Goal: Use online tool/utility: Utilize a website feature to perform a specific function

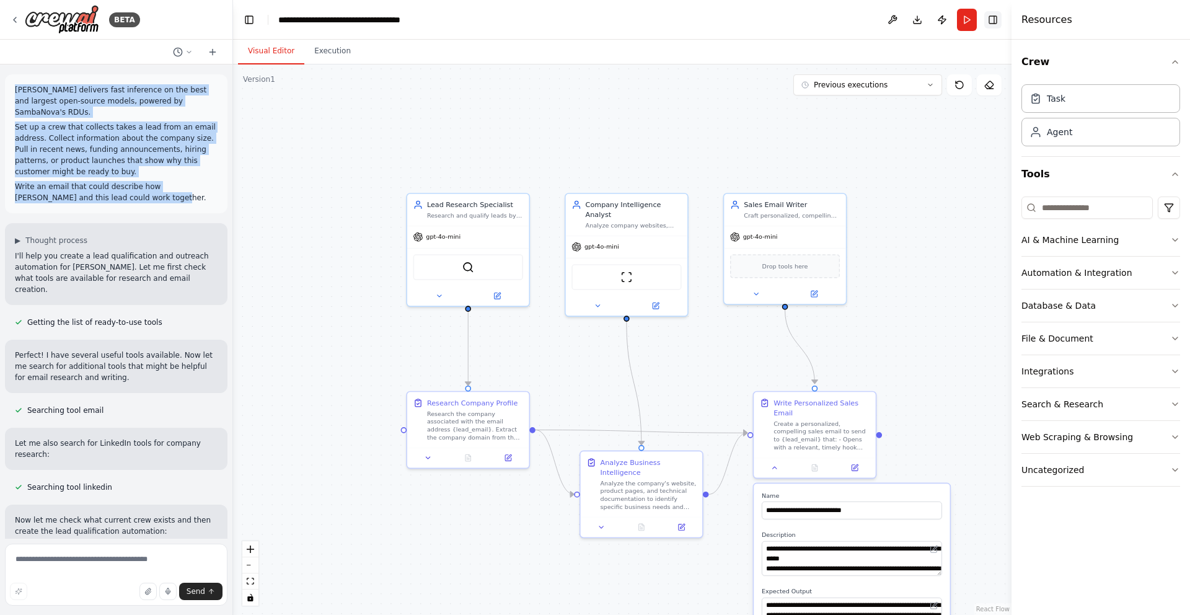
scroll to position [1014, 0]
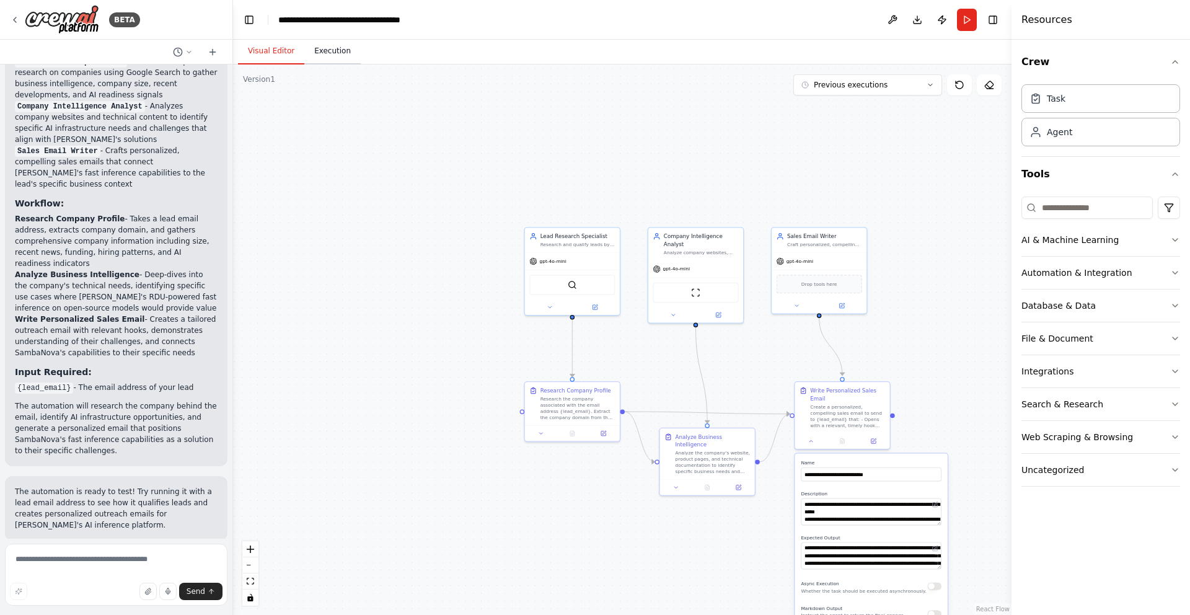
click at [338, 57] on button "Execution" at bounding box center [332, 51] width 56 height 26
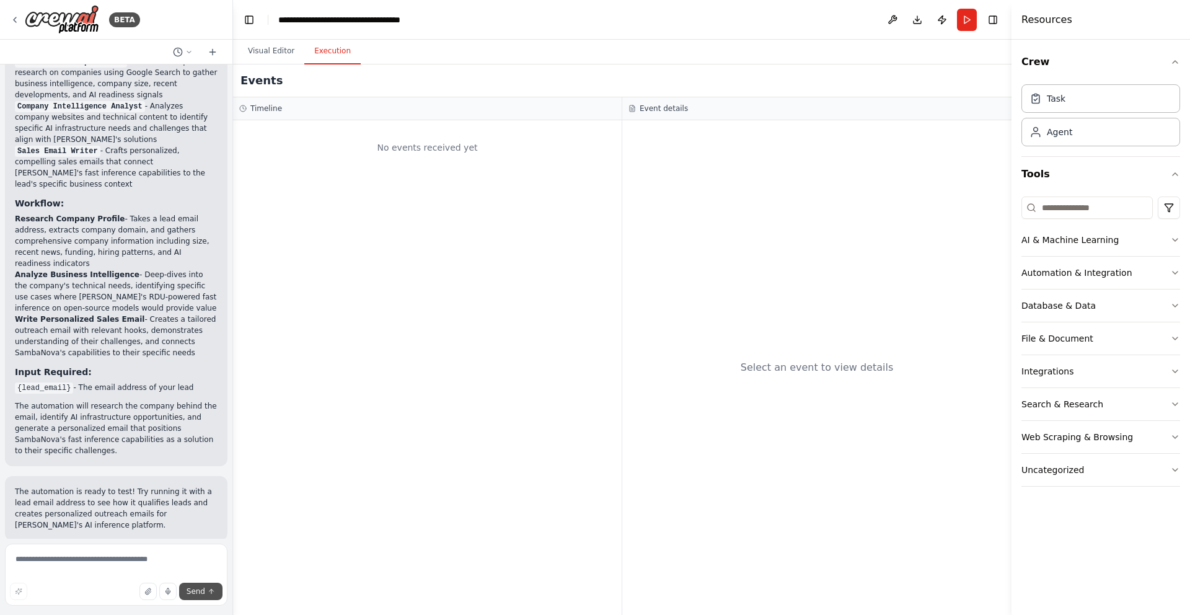
click at [197, 594] on span "Send" at bounding box center [196, 591] width 19 height 10
click at [965, 20] on button "Run" at bounding box center [967, 20] width 20 height 22
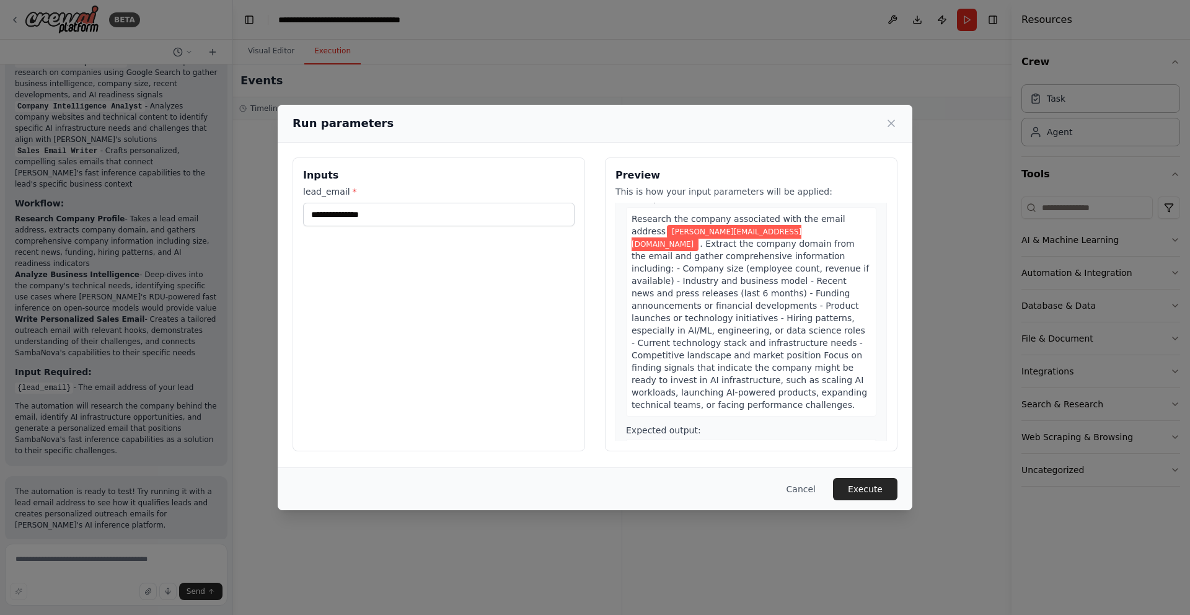
scroll to position [0, 0]
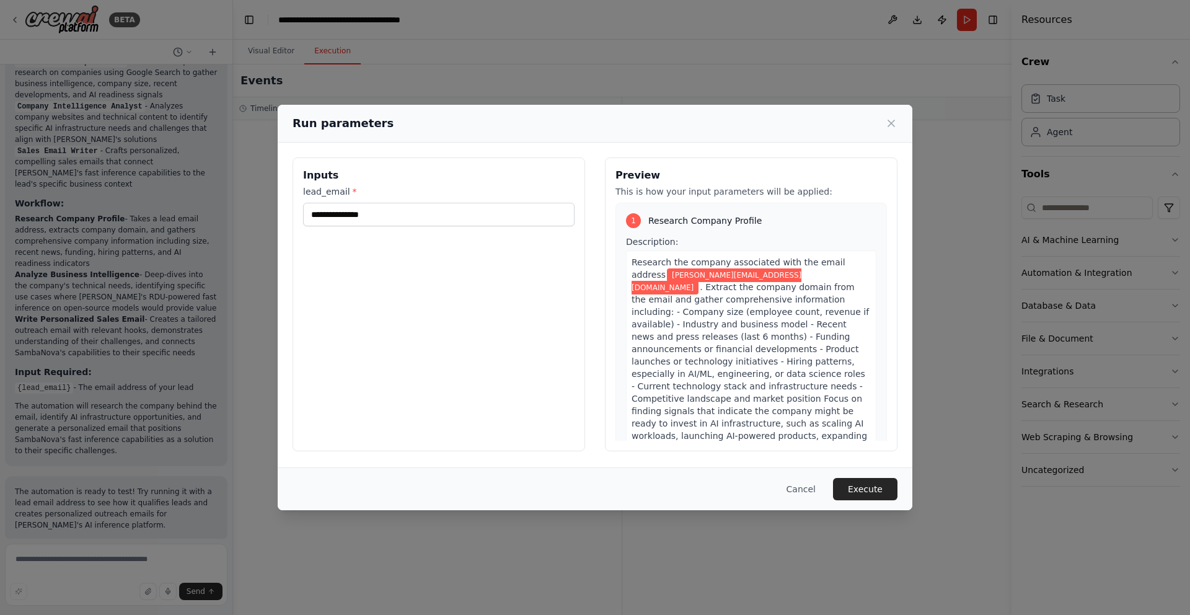
click at [805, 489] on button "Cancel" at bounding box center [801, 489] width 49 height 22
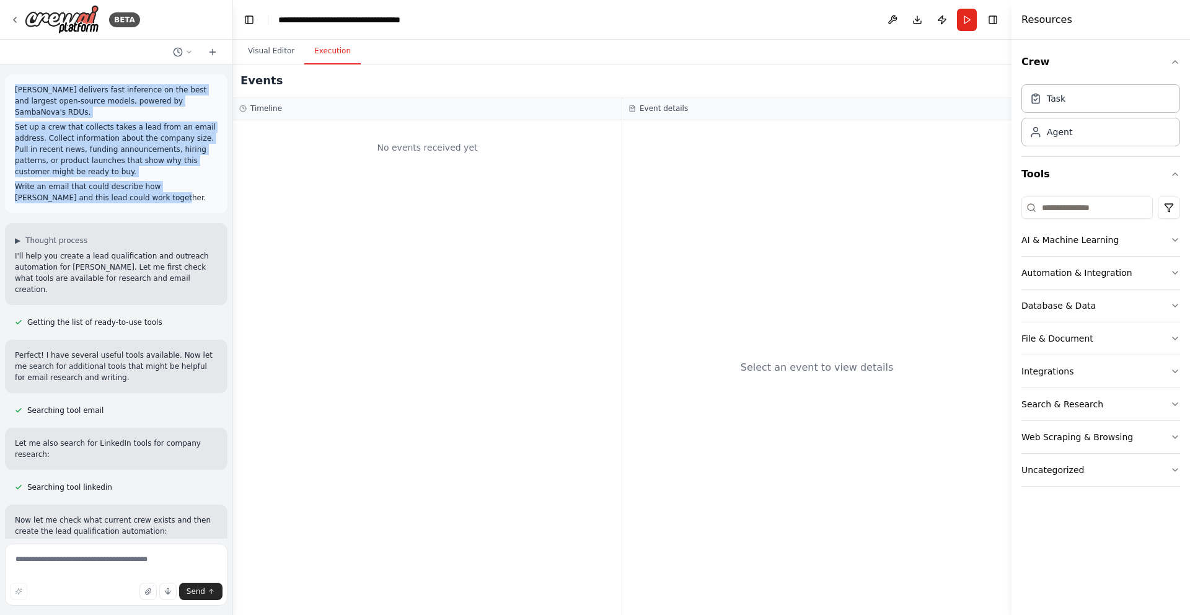
click at [161, 151] on p "Set up a crew that collects takes a lead from an email address. Collect informa…" at bounding box center [116, 150] width 203 height 56
drag, startPoint x: 10, startPoint y: 83, endPoint x: 138, endPoint y: 197, distance: 171.3
click at [138, 197] on div "SambaNova delivers fast inference on the best and largest open-source models, p…" at bounding box center [116, 143] width 223 height 139
copy div "SambaNova delivers fast inference on the best and largest open-source models, p…"
click at [213, 52] on icon at bounding box center [213, 52] width 6 height 0
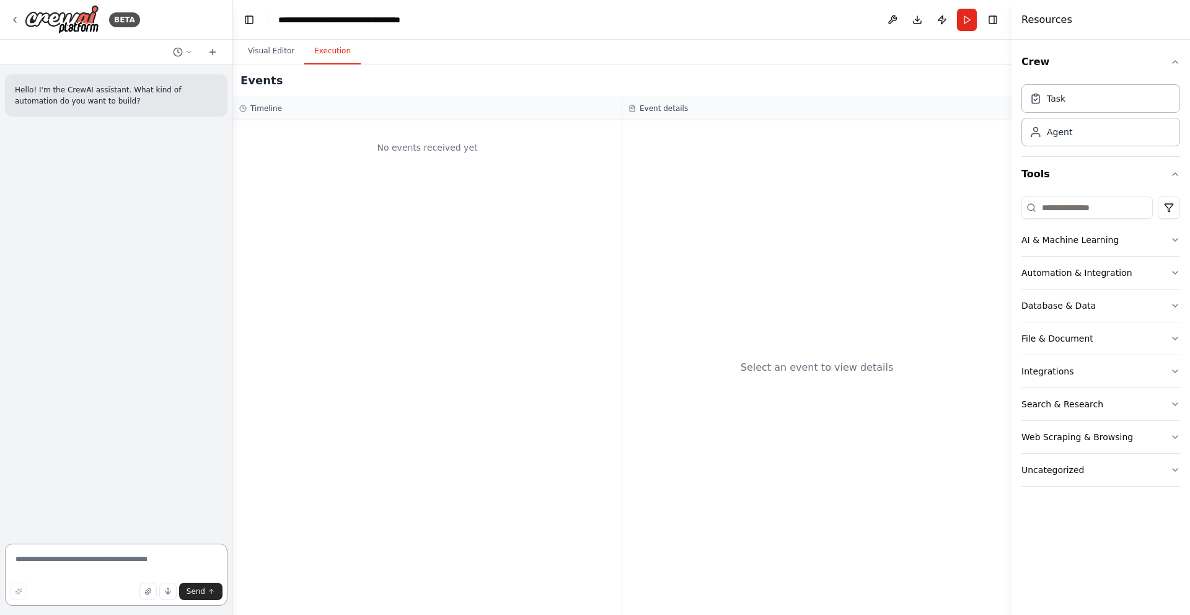
click at [119, 547] on textarea at bounding box center [116, 575] width 223 height 62
paste textarea "**********"
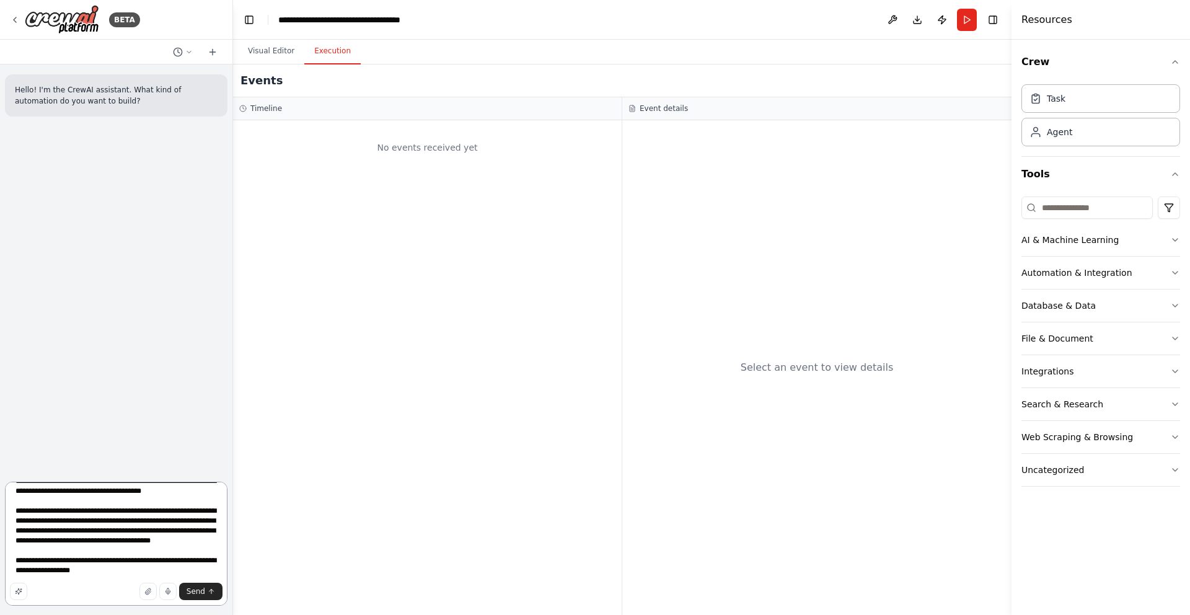
scroll to position [33, 0]
drag, startPoint x: 47, startPoint y: 513, endPoint x: 202, endPoint y: 518, distance: 155.1
click at [202, 518] on textarea "**********" at bounding box center [116, 544] width 223 height 124
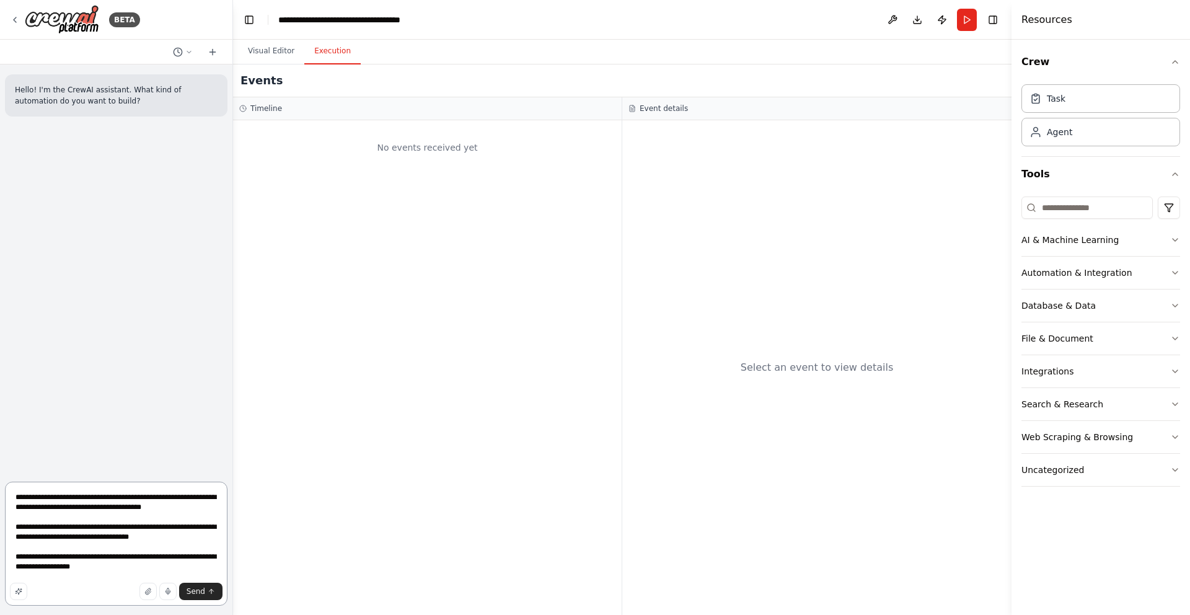
scroll to position [6, 0]
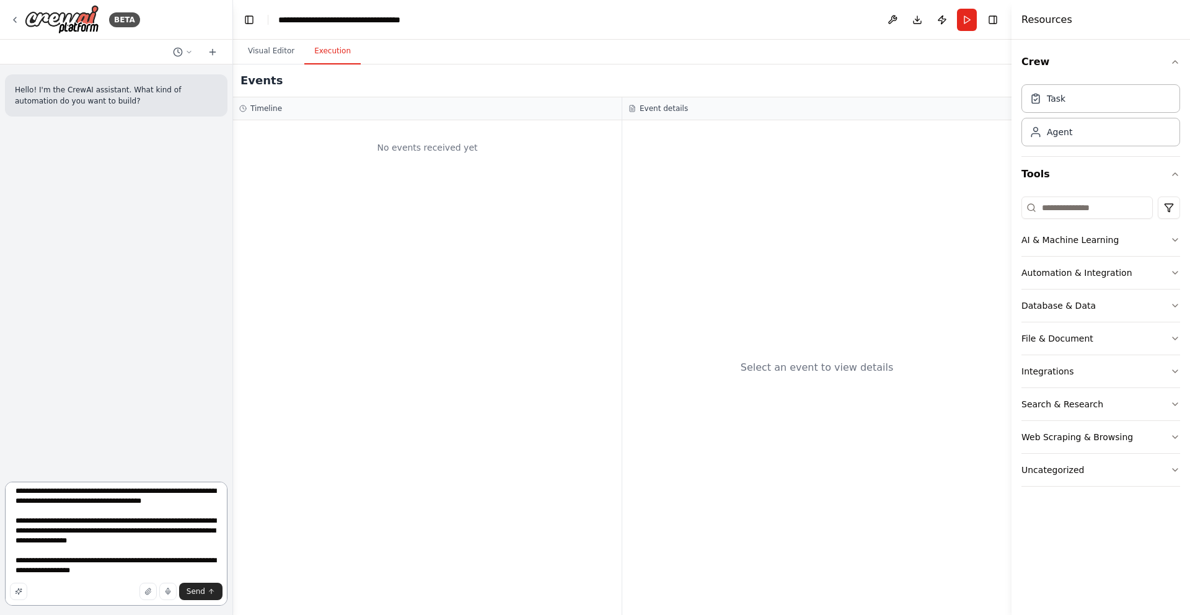
click at [138, 552] on textarea "**********" at bounding box center [116, 544] width 223 height 124
click at [103, 583] on div "Send" at bounding box center [116, 591] width 213 height 17
drag, startPoint x: 131, startPoint y: 580, endPoint x: 46, endPoint y: 580, distance: 85.6
click at [46, 580] on textarea "**********" at bounding box center [116, 544] width 223 height 124
click at [146, 529] on textarea "**********" at bounding box center [116, 544] width 223 height 124
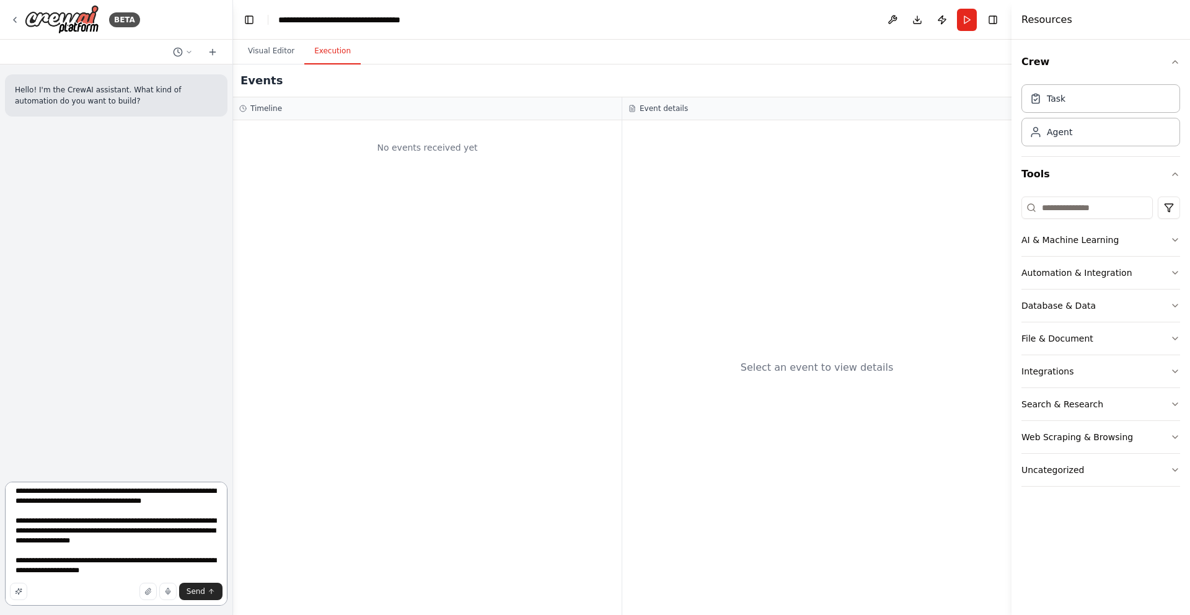
click at [146, 529] on textarea "**********" at bounding box center [116, 544] width 223 height 124
type textarea "**********"
click at [195, 588] on span "Send" at bounding box center [196, 591] width 19 height 10
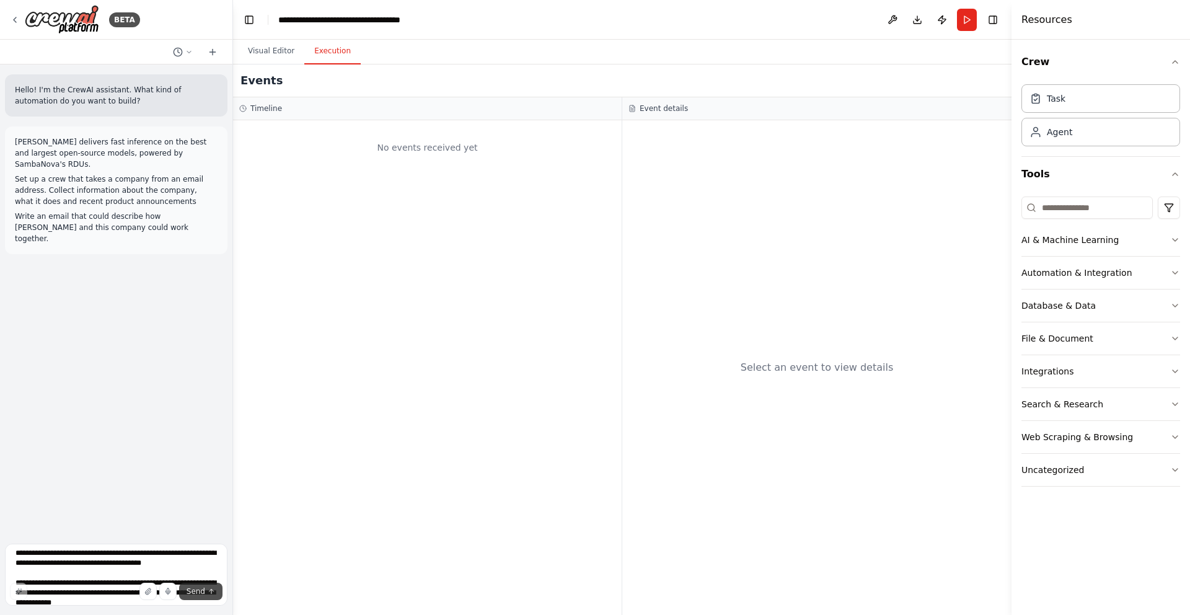
scroll to position [0, 0]
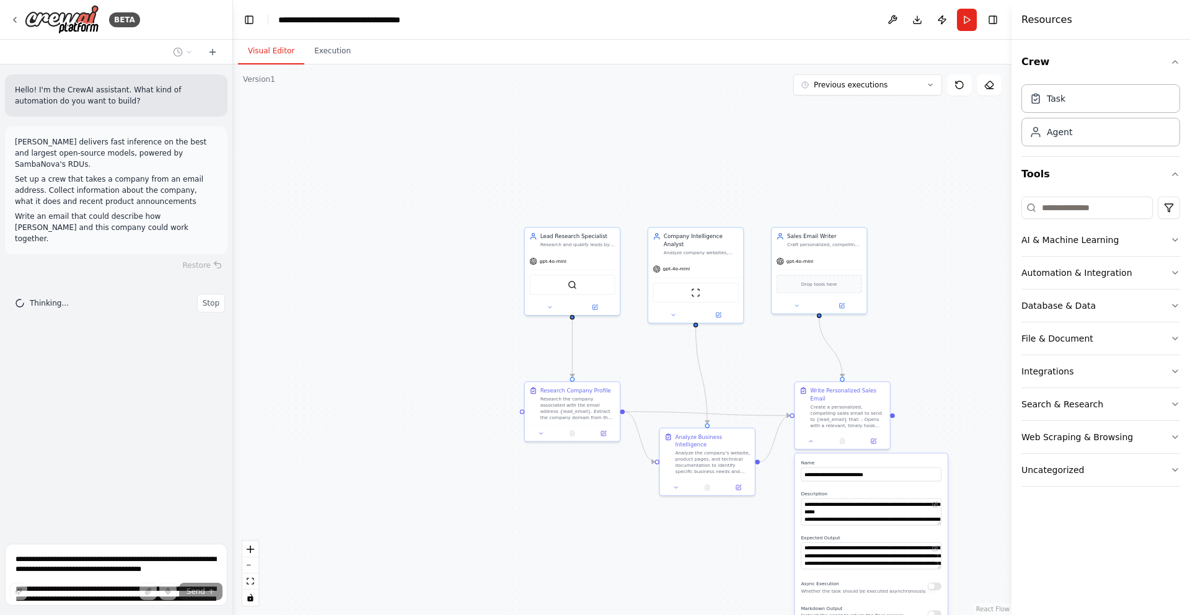
click at [264, 52] on button "Visual Editor" at bounding box center [271, 51] width 66 height 26
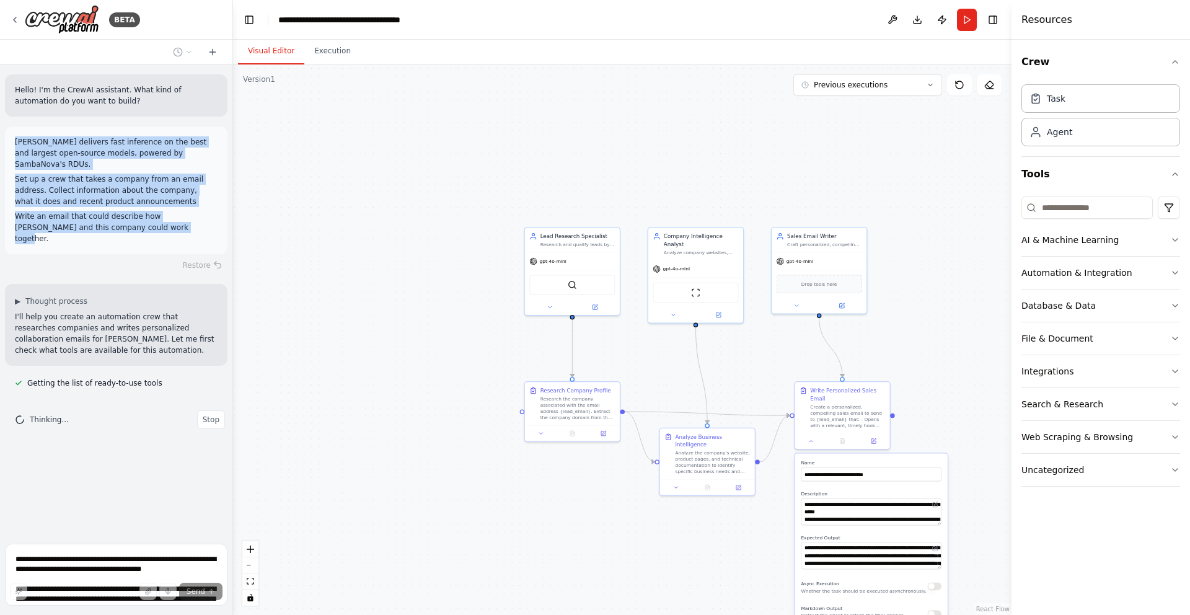
drag, startPoint x: 142, startPoint y: 232, endPoint x: 15, endPoint y: 140, distance: 156.8
click at [15, 140] on div "[PERSON_NAME] delivers fast inference on the best and largest open-source model…" at bounding box center [116, 190] width 203 height 108
copy div "[PERSON_NAME] delivers fast inference on the best and largest open-source model…"
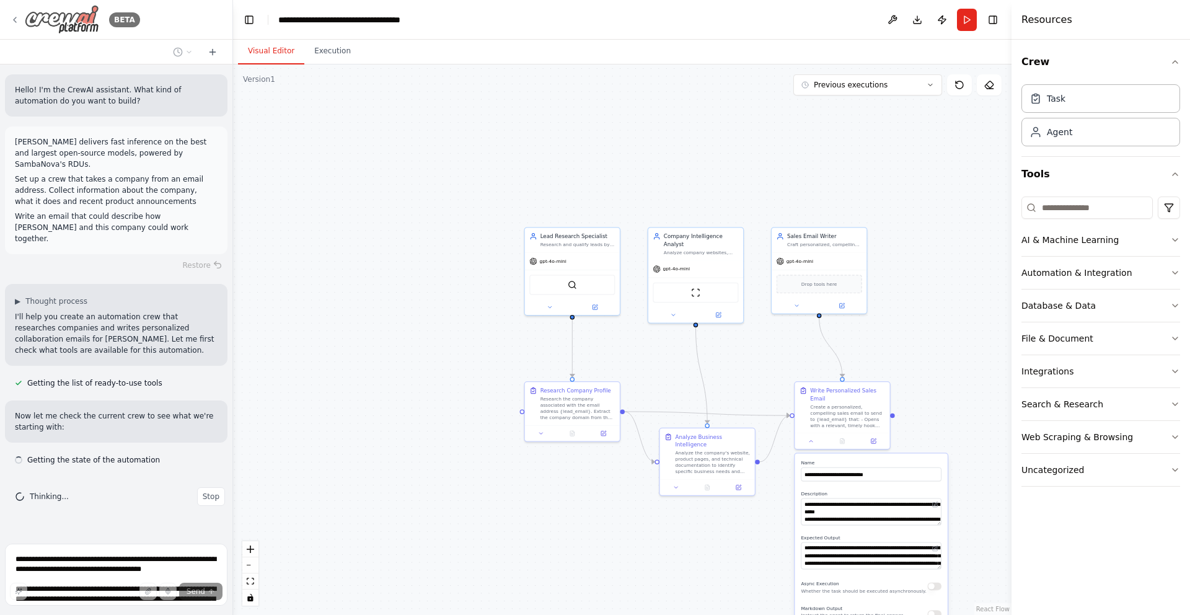
click at [18, 22] on icon at bounding box center [15, 20] width 10 height 10
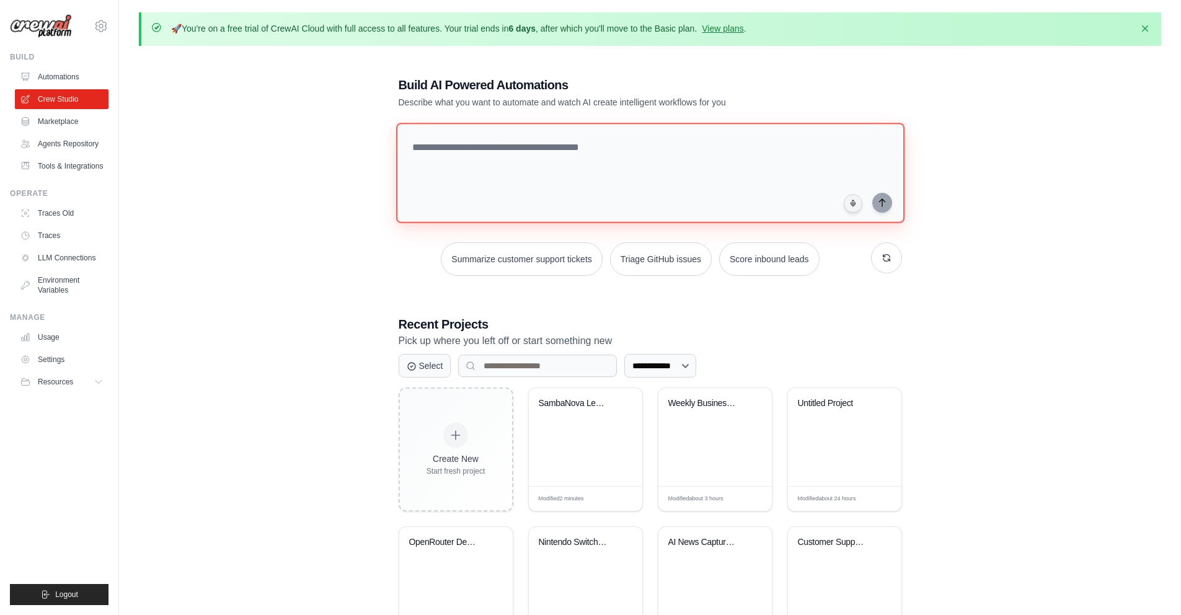
click at [555, 160] on textarea at bounding box center [650, 173] width 508 height 100
paste textarea "**********"
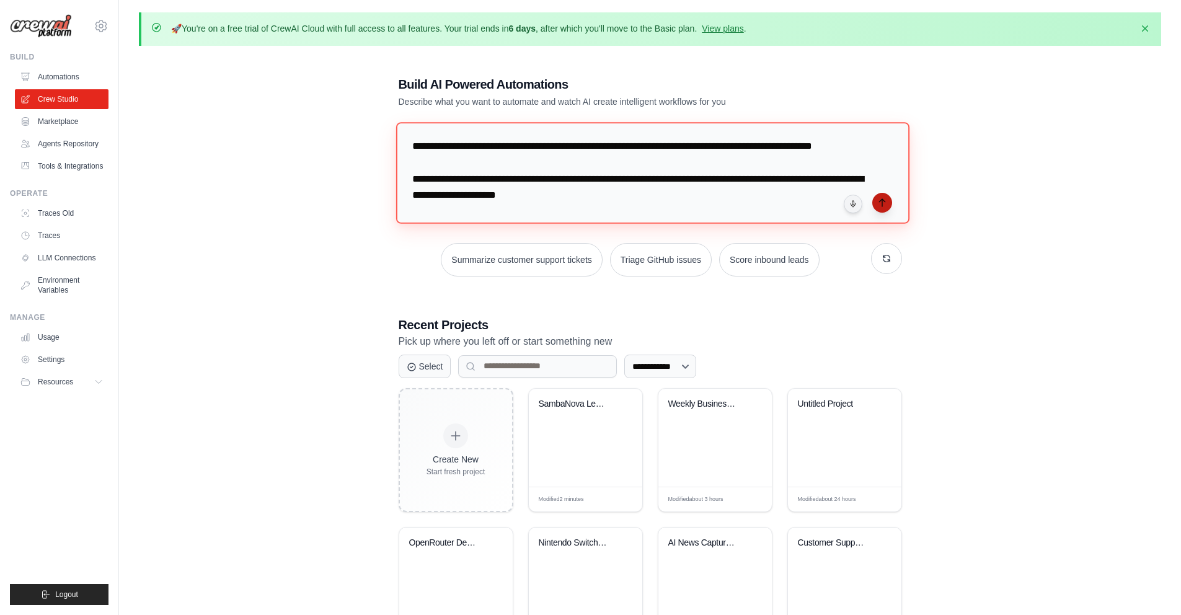
type textarea "**********"
click at [880, 203] on icon "submit" at bounding box center [882, 203] width 10 height 10
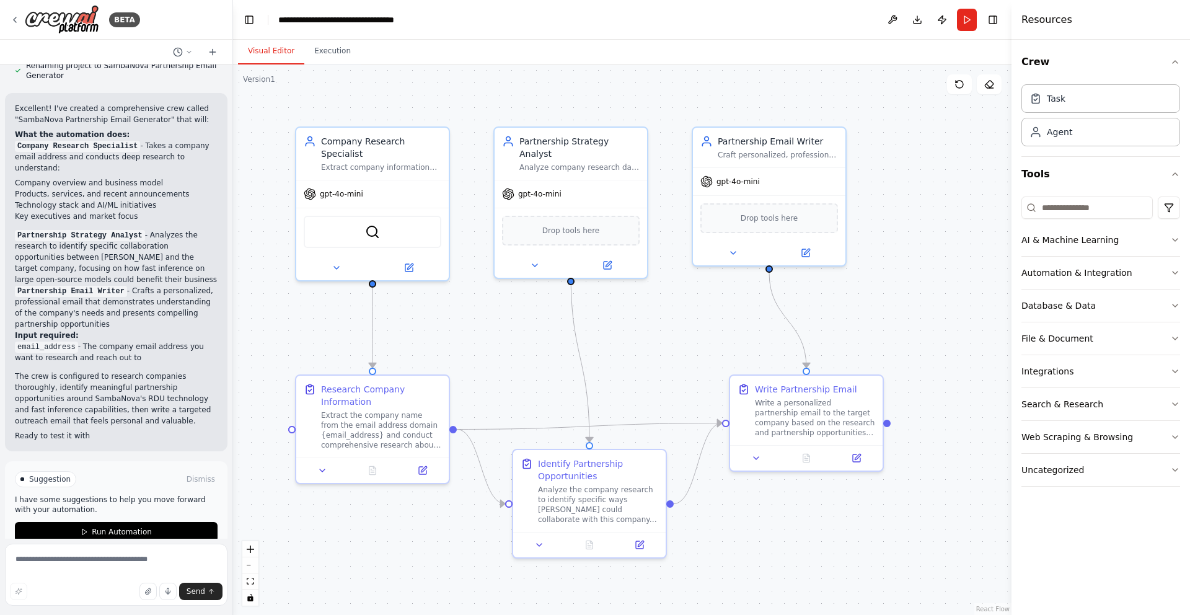
scroll to position [684, 0]
click at [117, 527] on span "Run Automation" at bounding box center [122, 532] width 60 height 10
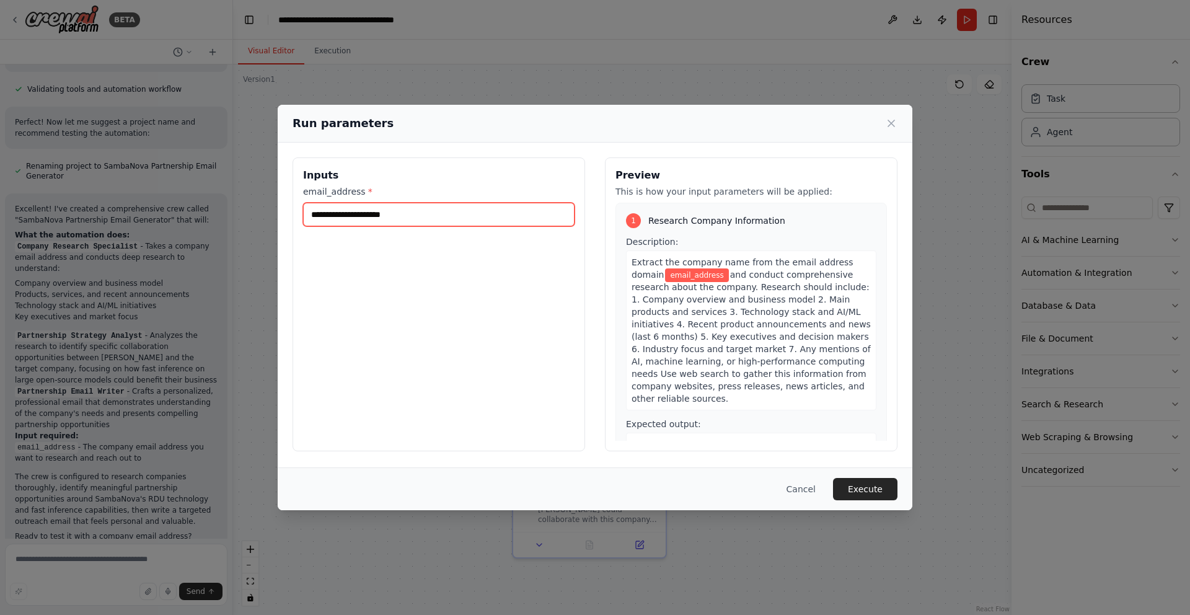
click at [422, 219] on input "email_address *" at bounding box center [439, 215] width 272 height 24
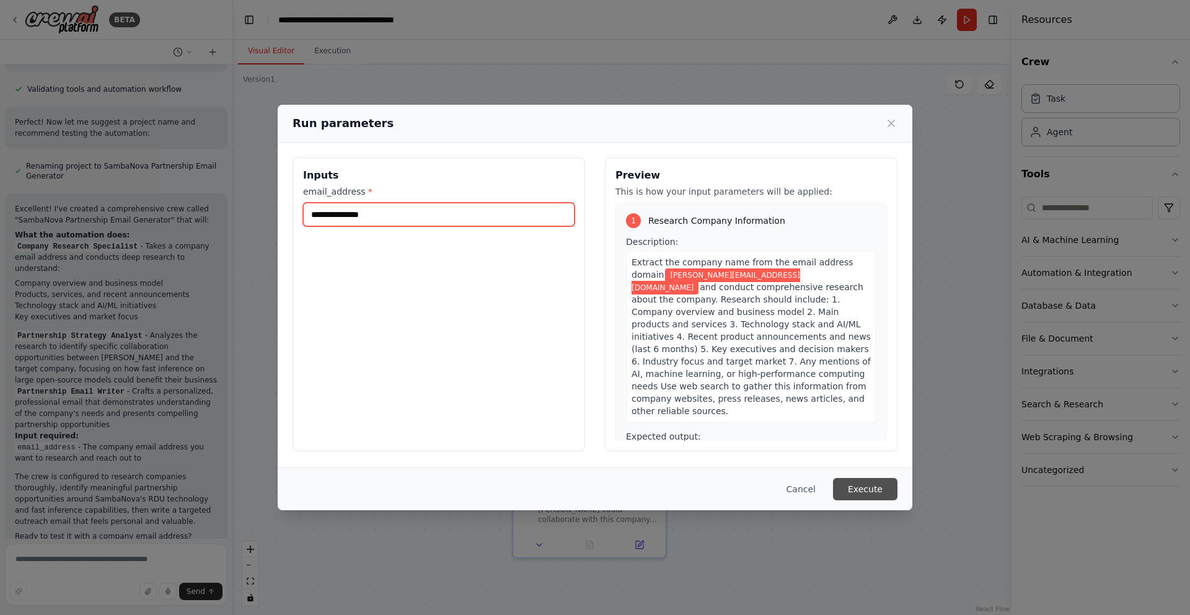
type input "**********"
click at [873, 492] on button "Execute" at bounding box center [865, 489] width 64 height 22
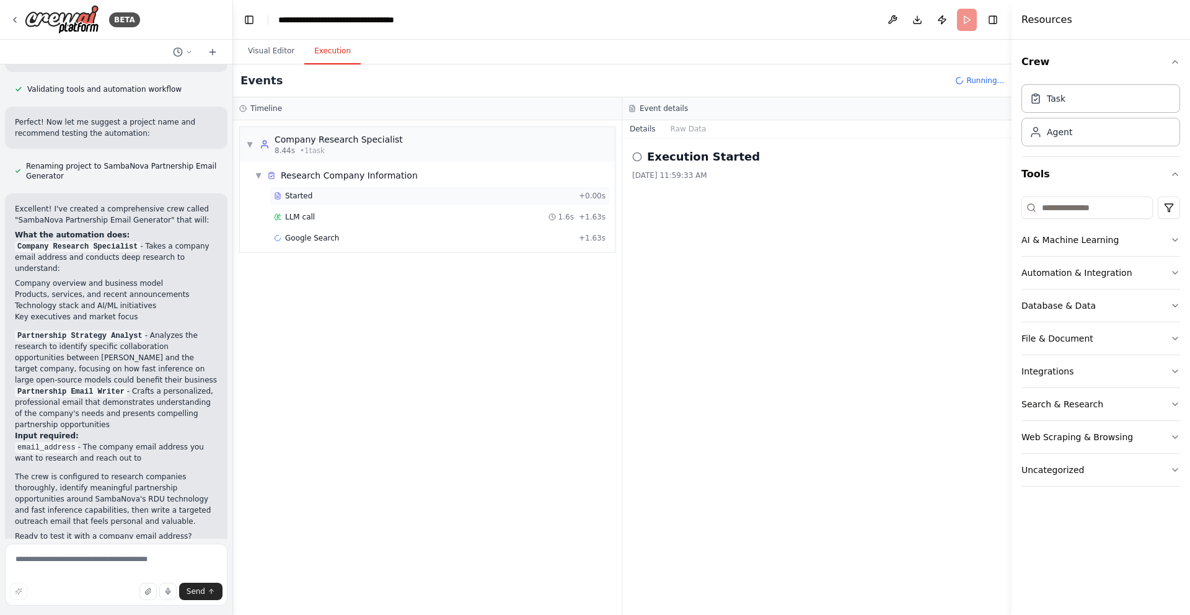
click at [312, 194] on div "Started" at bounding box center [424, 196] width 300 height 10
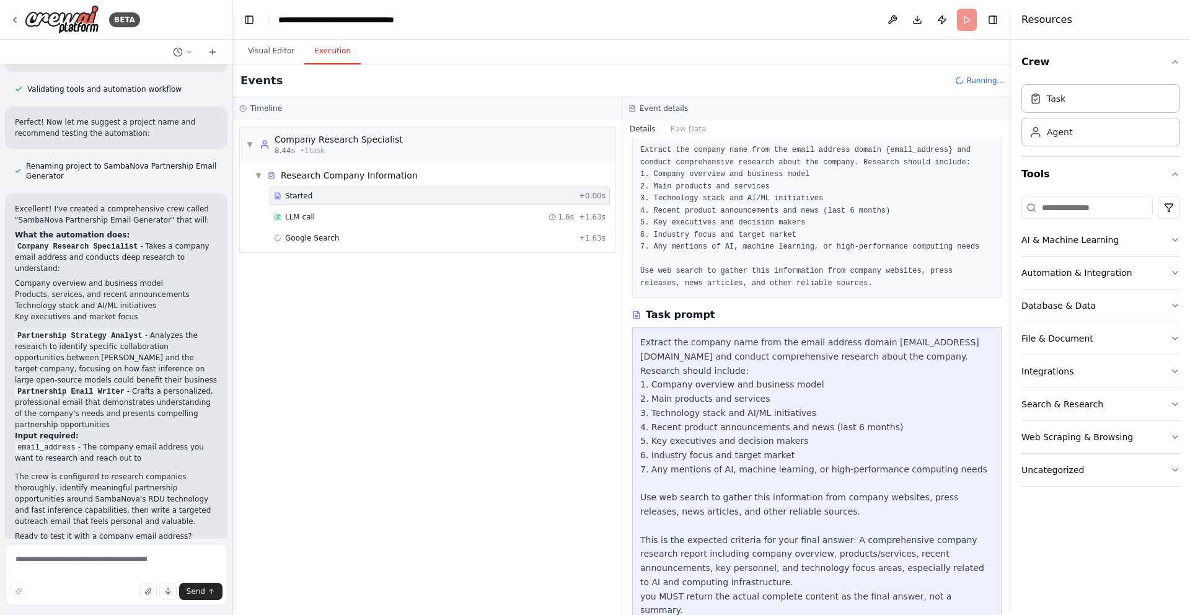
scroll to position [74, 0]
click at [313, 238] on span "Google Search" at bounding box center [312, 238] width 54 height 10
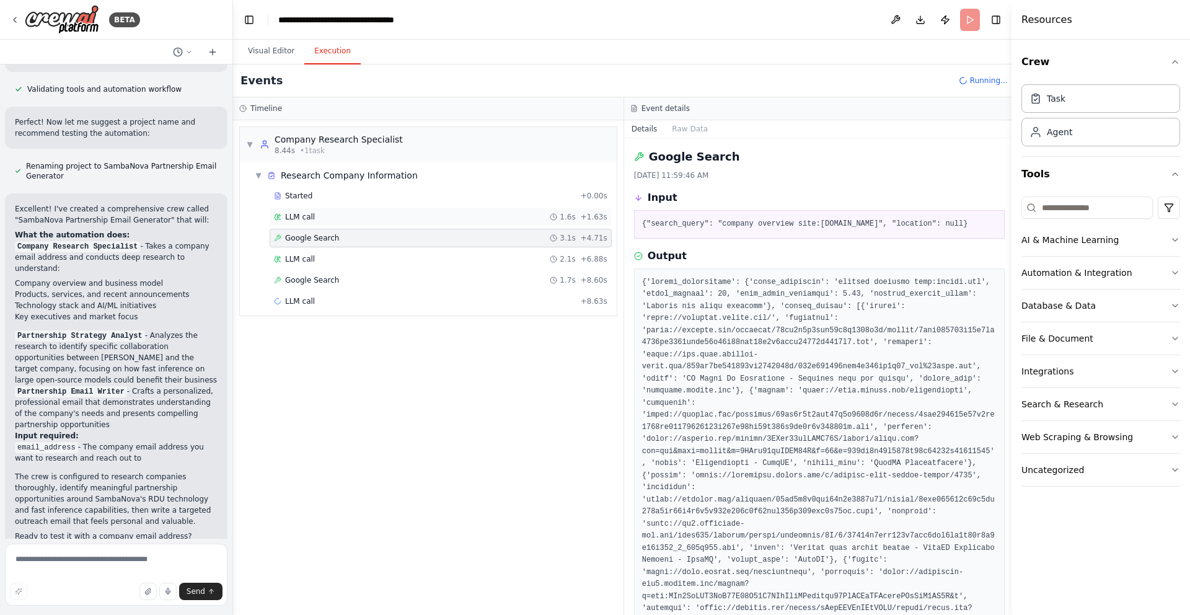
click at [314, 216] on div "LLM call 1.6s + 1.63s" at bounding box center [441, 217] width 334 height 10
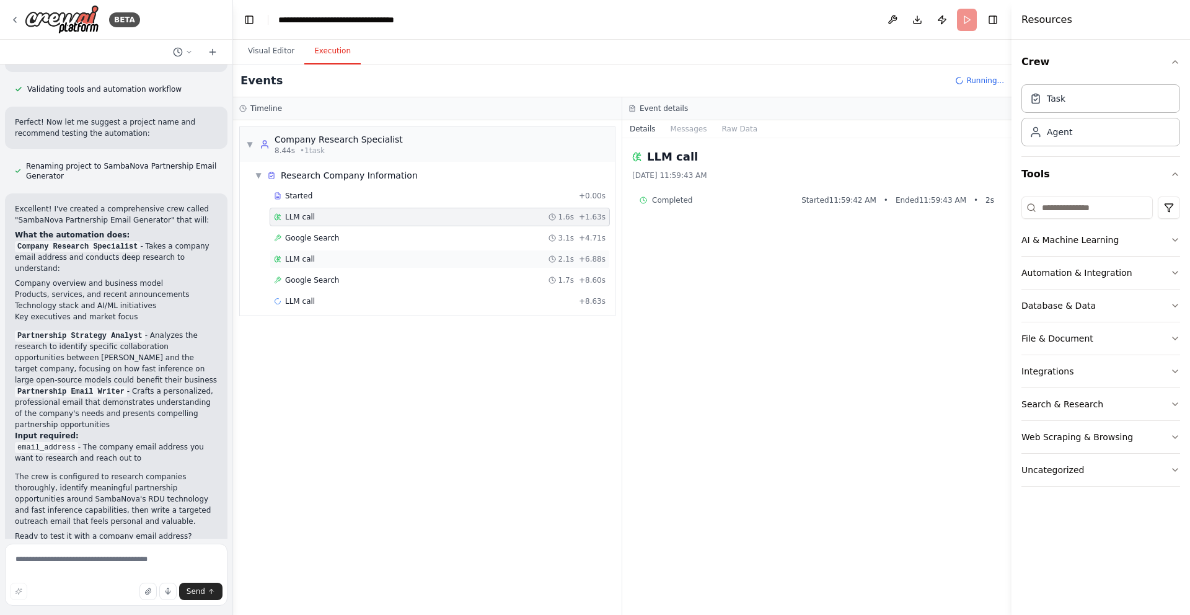
click at [322, 263] on div "LLM call 2.1s + 6.88s" at bounding box center [440, 259] width 332 height 10
click at [314, 277] on span "Google Search" at bounding box center [312, 280] width 54 height 10
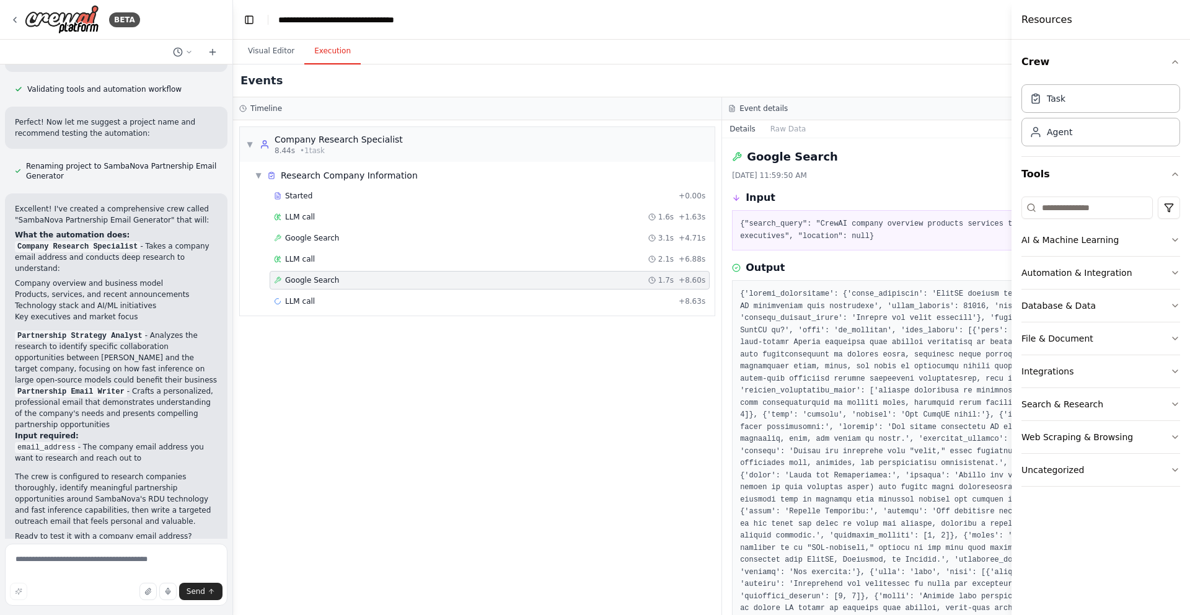
click at [1068, 21] on h4 "Resources" at bounding box center [1047, 19] width 51 height 15
click at [353, 299] on div "LLM call + 8.63s" at bounding box center [490, 301] width 432 height 10
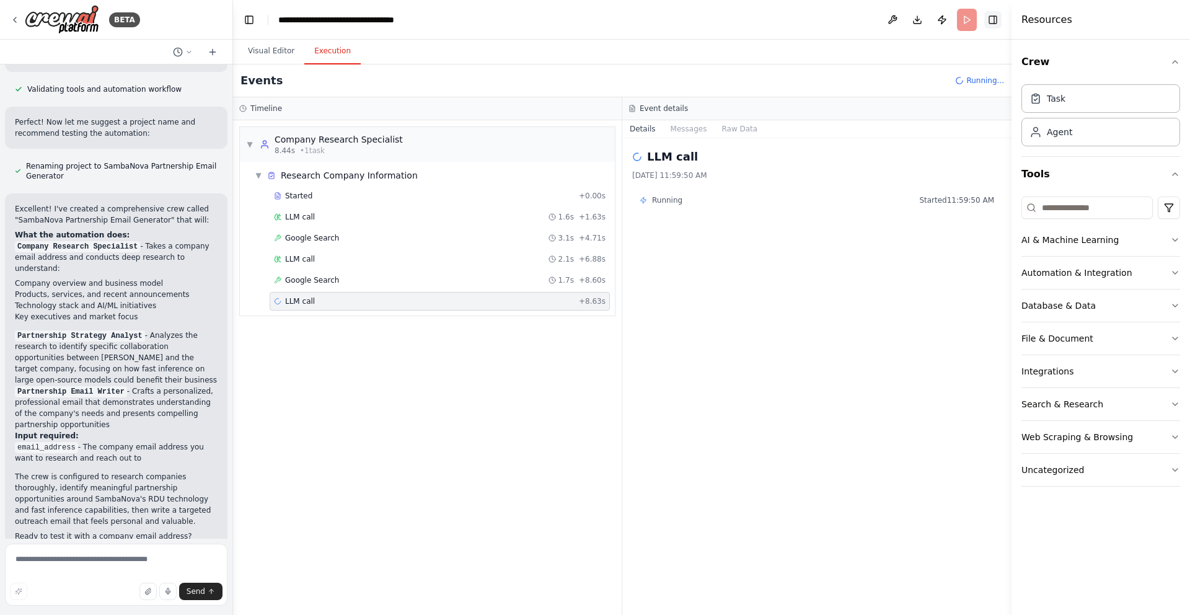
click at [1001, 27] on button "Toggle Right Sidebar" at bounding box center [993, 19] width 17 height 17
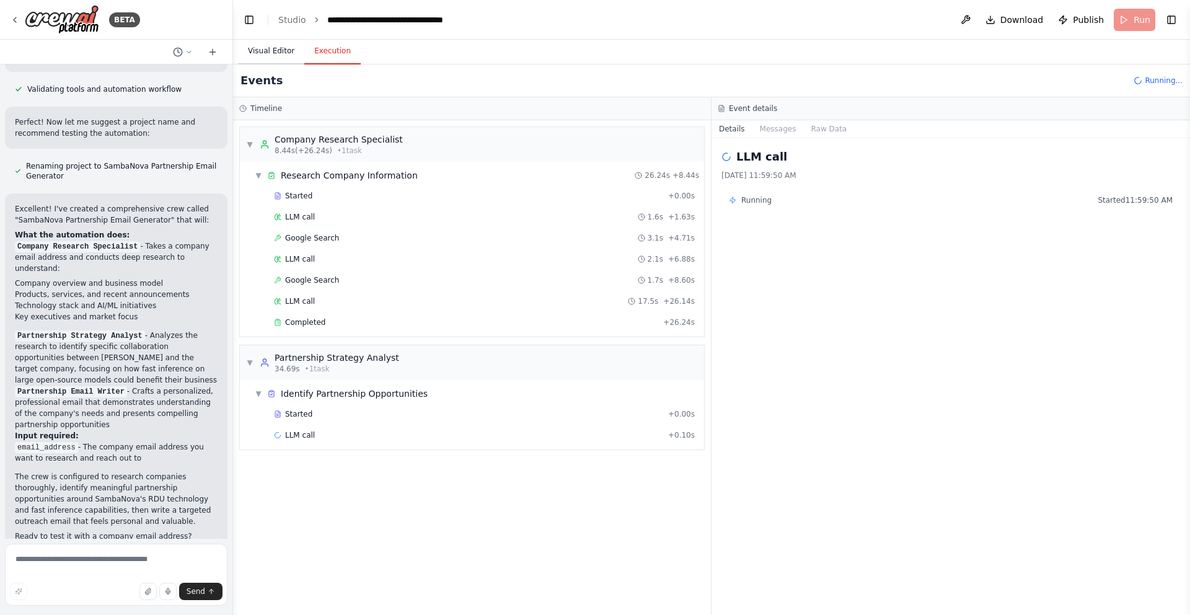
click at [272, 55] on button "Visual Editor" at bounding box center [271, 51] width 66 height 26
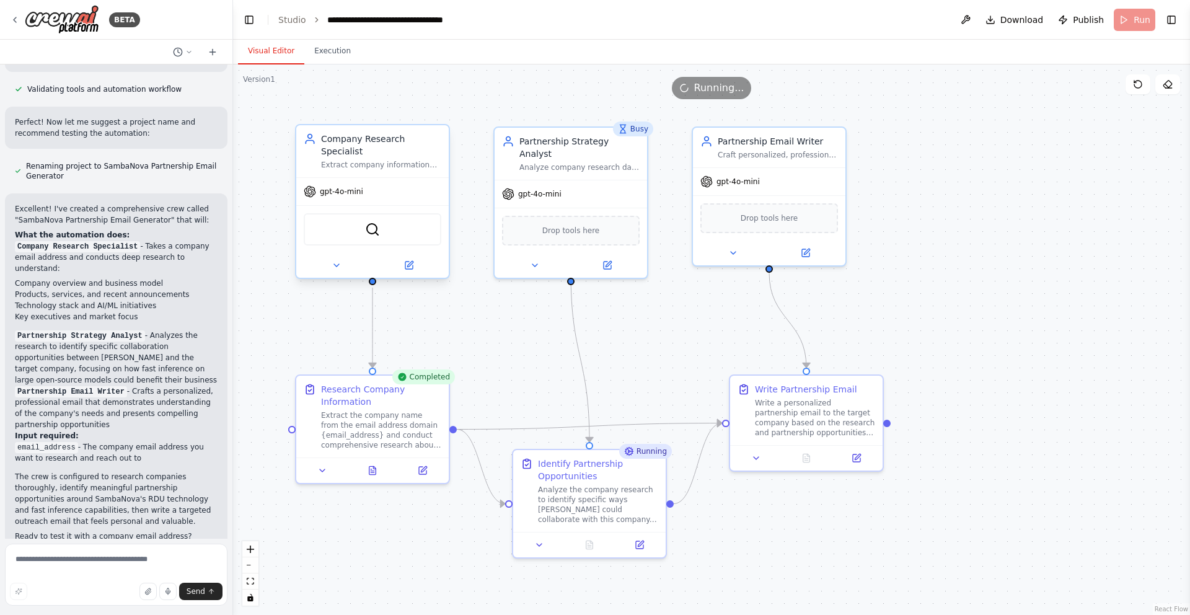
click at [351, 193] on span "gpt-4o-mini" at bounding box center [341, 192] width 43 height 10
click at [335, 265] on icon at bounding box center [336, 265] width 5 height 2
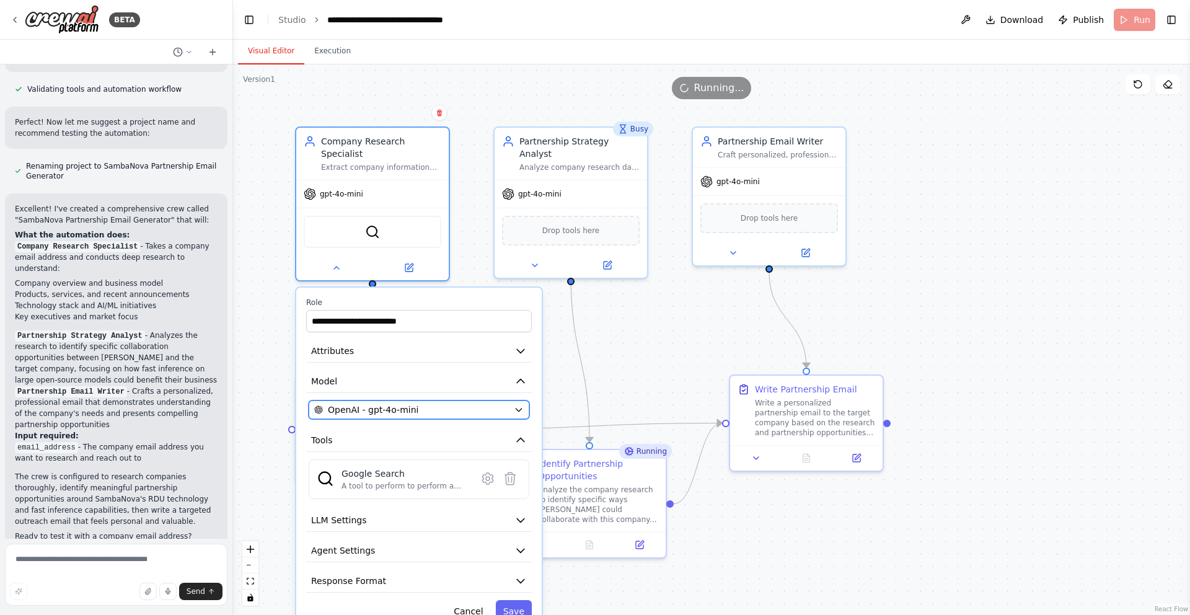
click at [508, 409] on div "OpenAI - gpt-4o-mini" at bounding box center [411, 410] width 195 height 12
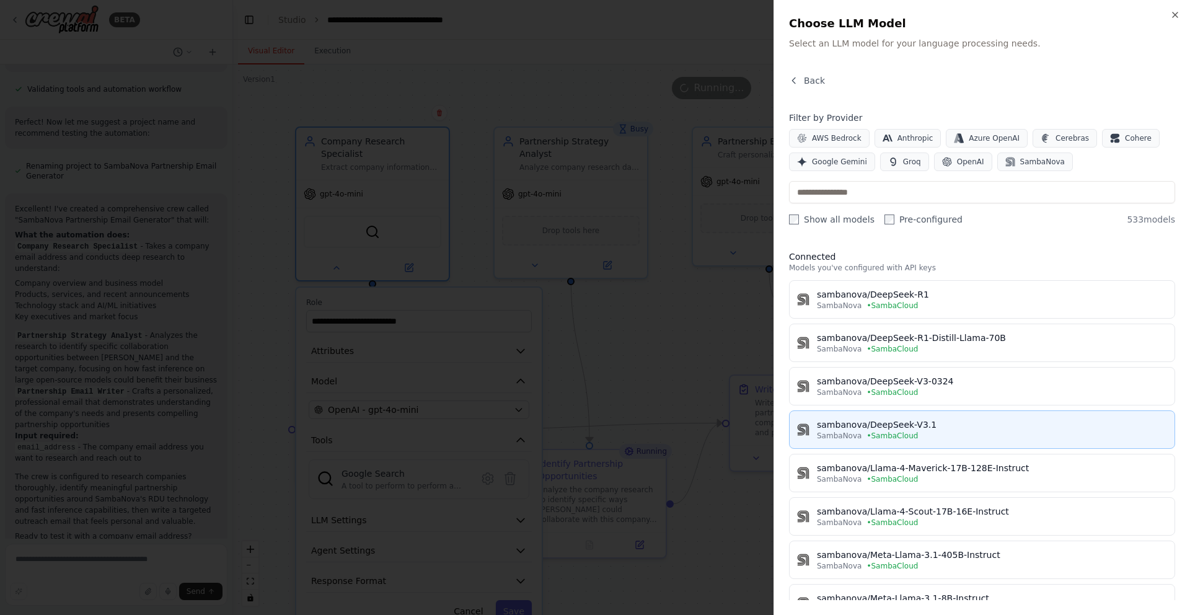
click at [935, 423] on div "sambanova/DeepSeek-V3.1" at bounding box center [992, 424] width 350 height 12
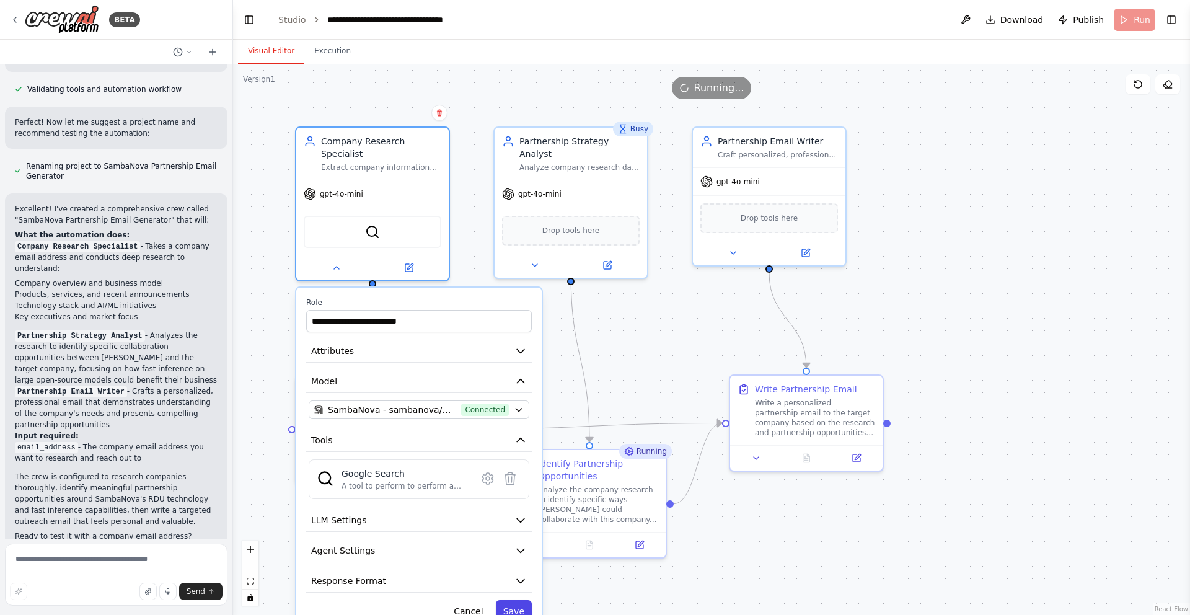
click at [510, 610] on button "Save" at bounding box center [514, 611] width 36 height 22
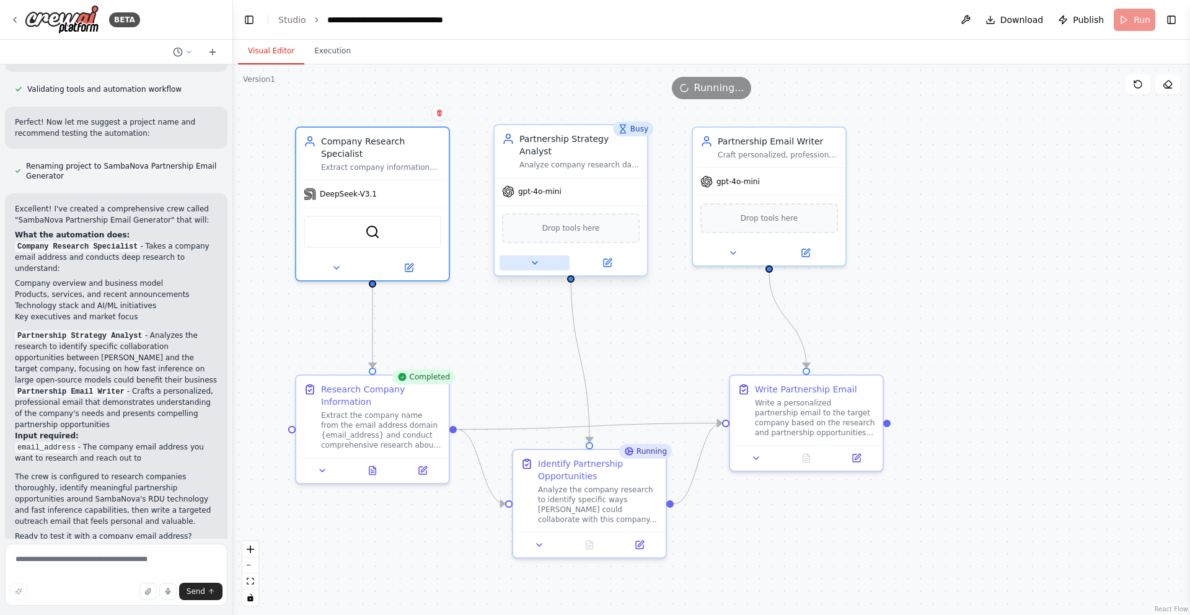
click at [536, 258] on icon at bounding box center [535, 263] width 10 height 10
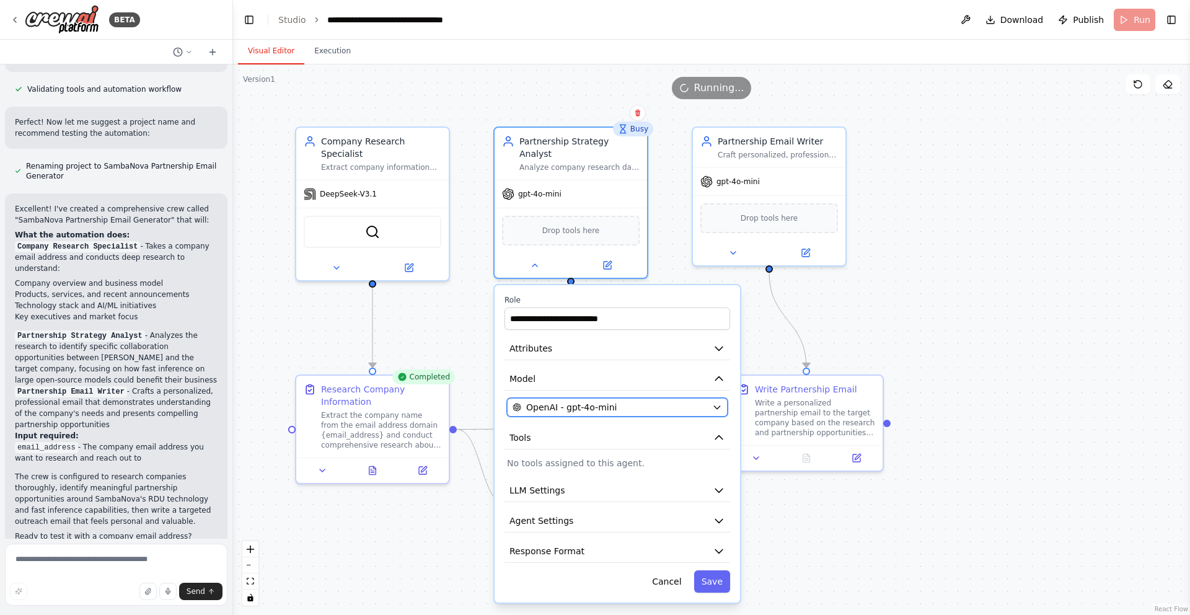
click at [714, 402] on icon "button" at bounding box center [717, 407] width 10 height 10
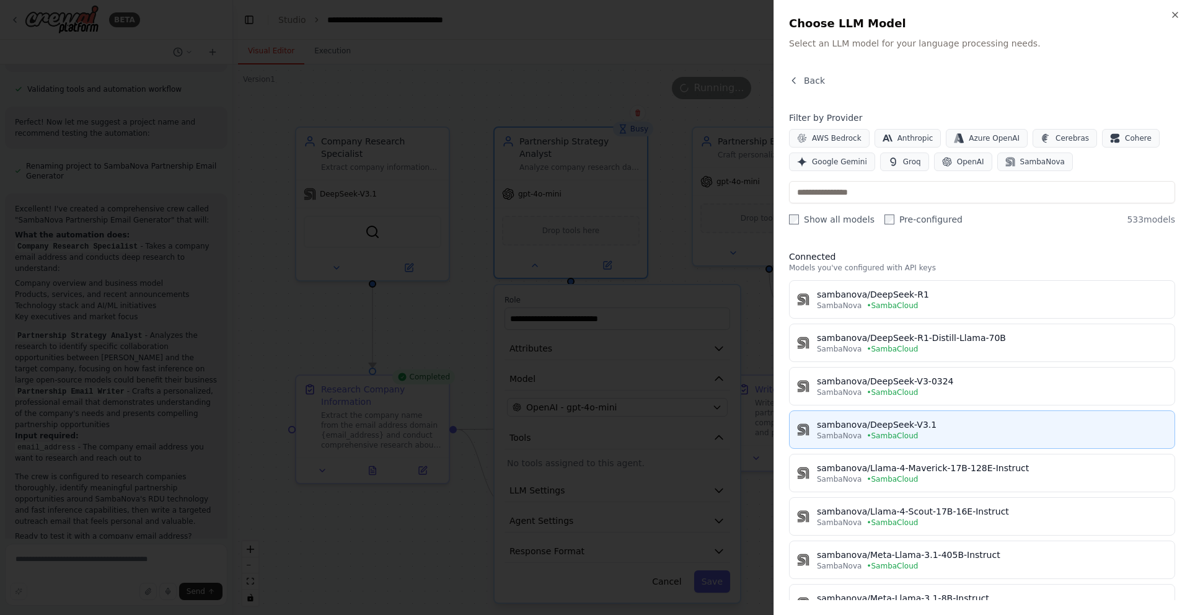
click at [865, 425] on div "sambanova/DeepSeek-V3.1" at bounding box center [992, 424] width 350 height 12
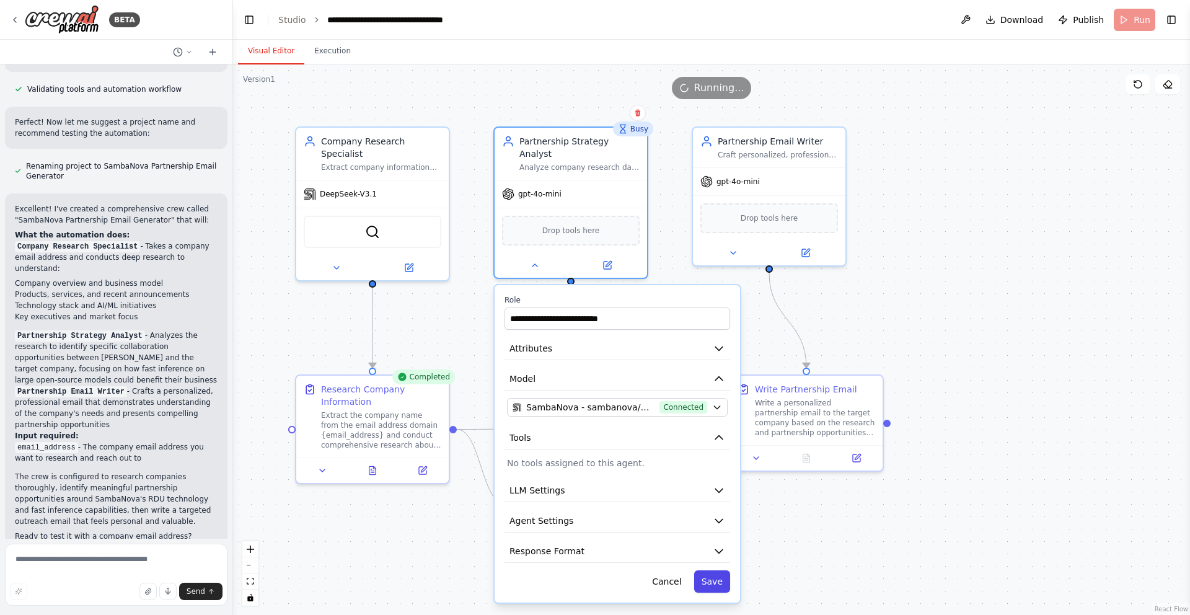
click at [706, 570] on button "Save" at bounding box center [712, 581] width 36 height 22
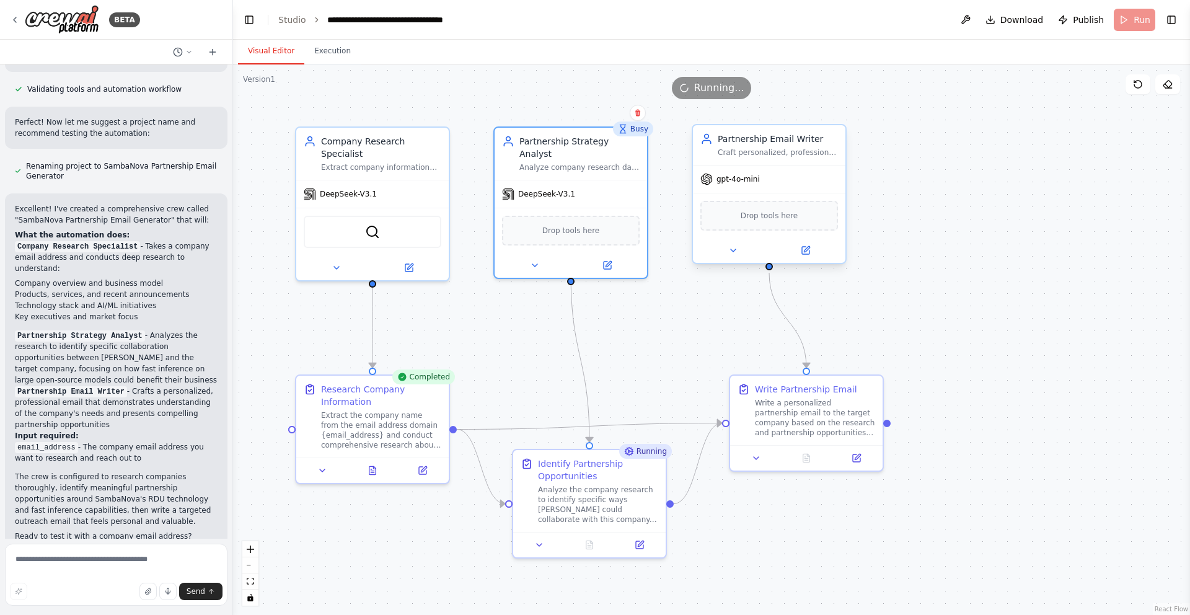
click at [745, 187] on div "gpt-4o-mini" at bounding box center [769, 179] width 153 height 27
click at [738, 253] on button at bounding box center [733, 250] width 70 height 15
click at [737, 253] on icon at bounding box center [733, 251] width 10 height 10
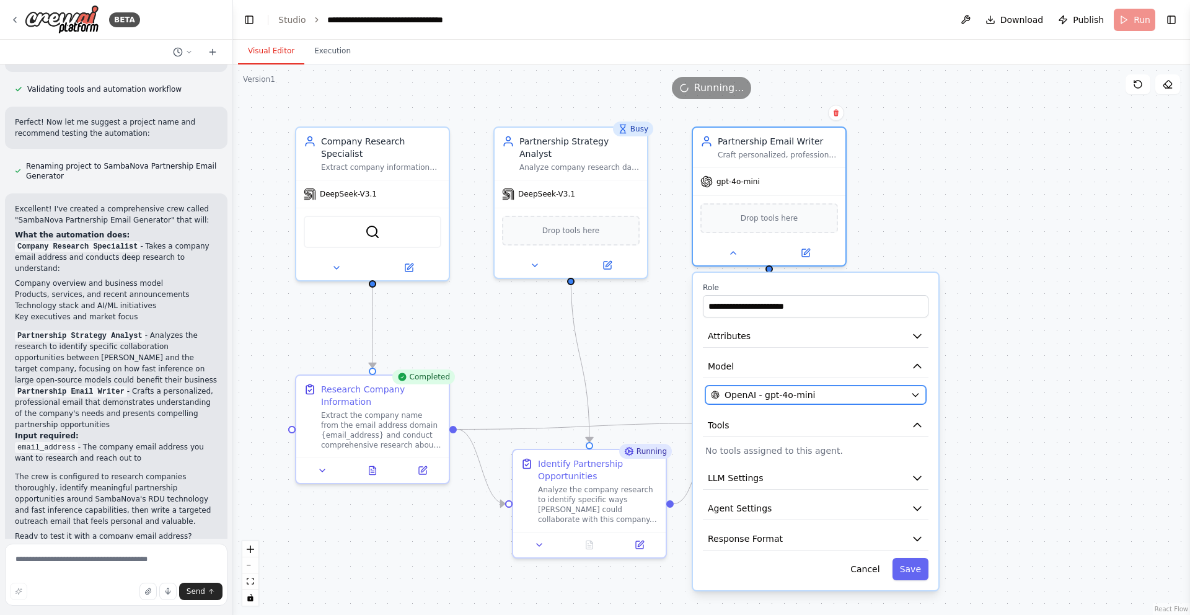
click at [908, 394] on button "OpenAI - gpt-4o-mini" at bounding box center [816, 395] width 221 height 19
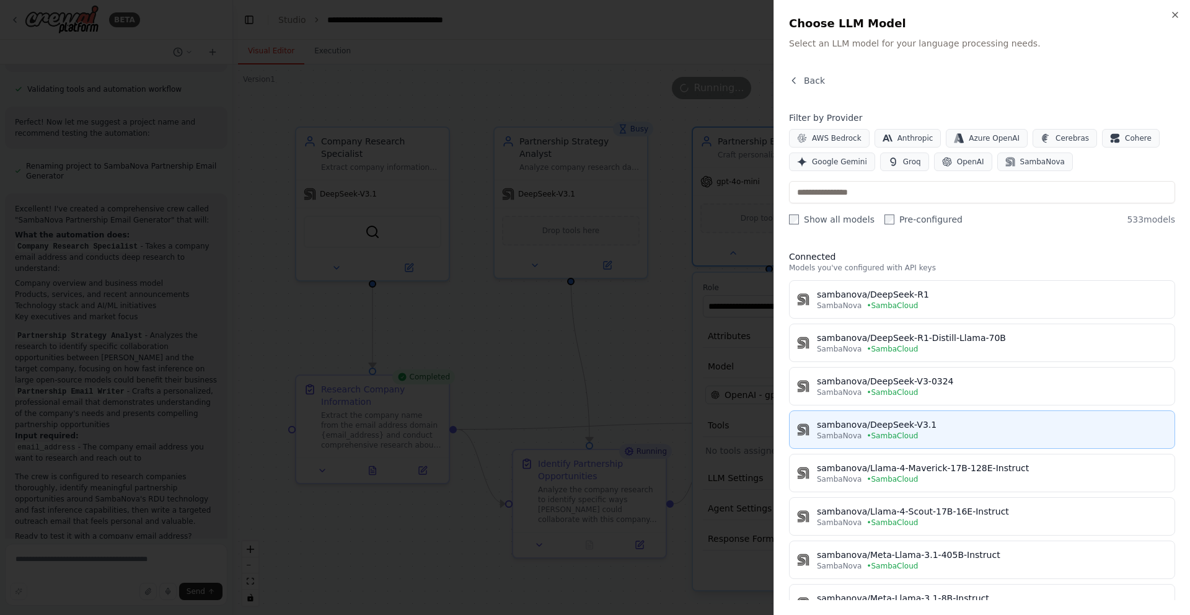
click at [892, 427] on div "sambanova/DeepSeek-V3.1" at bounding box center [992, 424] width 350 height 12
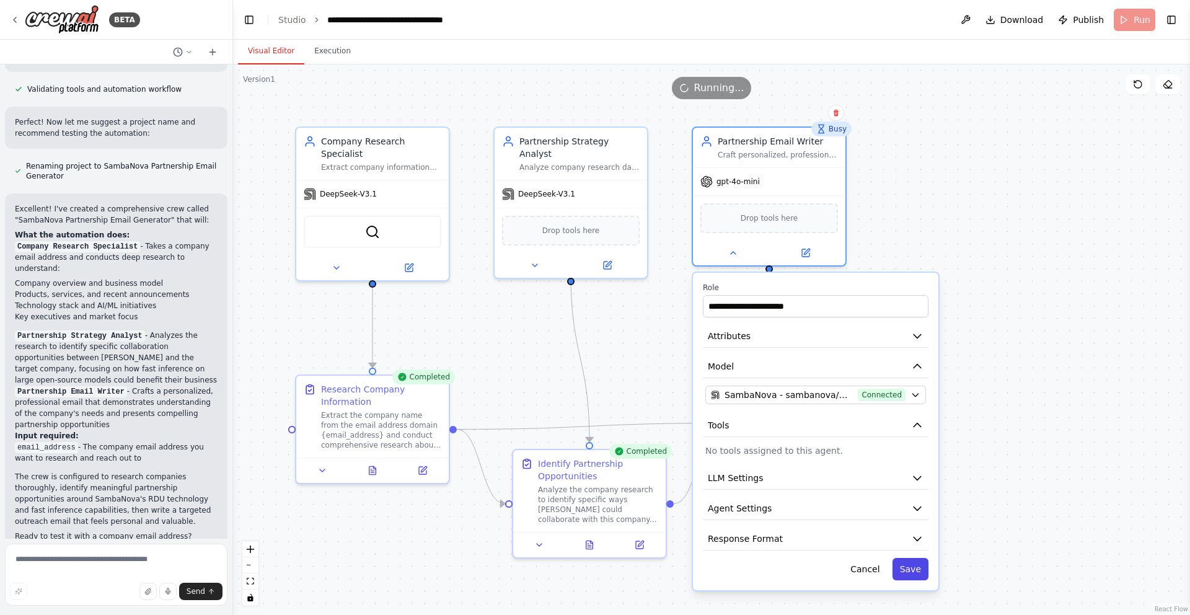
click at [911, 570] on button "Save" at bounding box center [911, 569] width 36 height 22
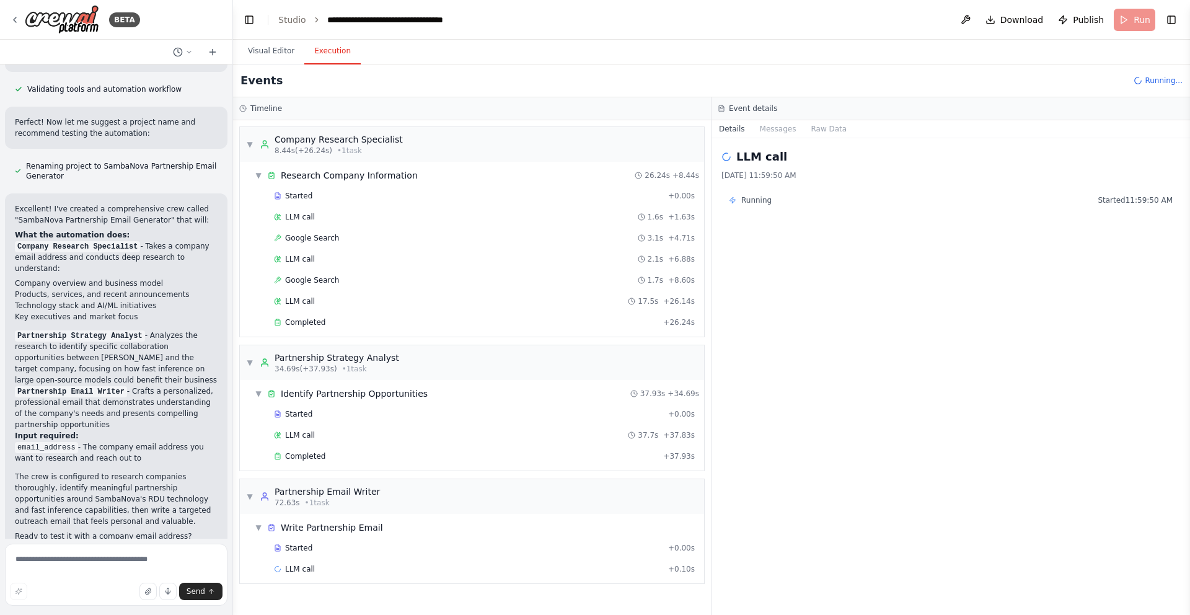
click at [337, 62] on button "Execution" at bounding box center [332, 51] width 56 height 26
click at [337, 529] on span "Write Partnership Email" at bounding box center [332, 527] width 102 height 12
click at [325, 528] on span "Write Partnership Email" at bounding box center [332, 527] width 102 height 12
click at [305, 544] on span "Started" at bounding box center [298, 548] width 27 height 10
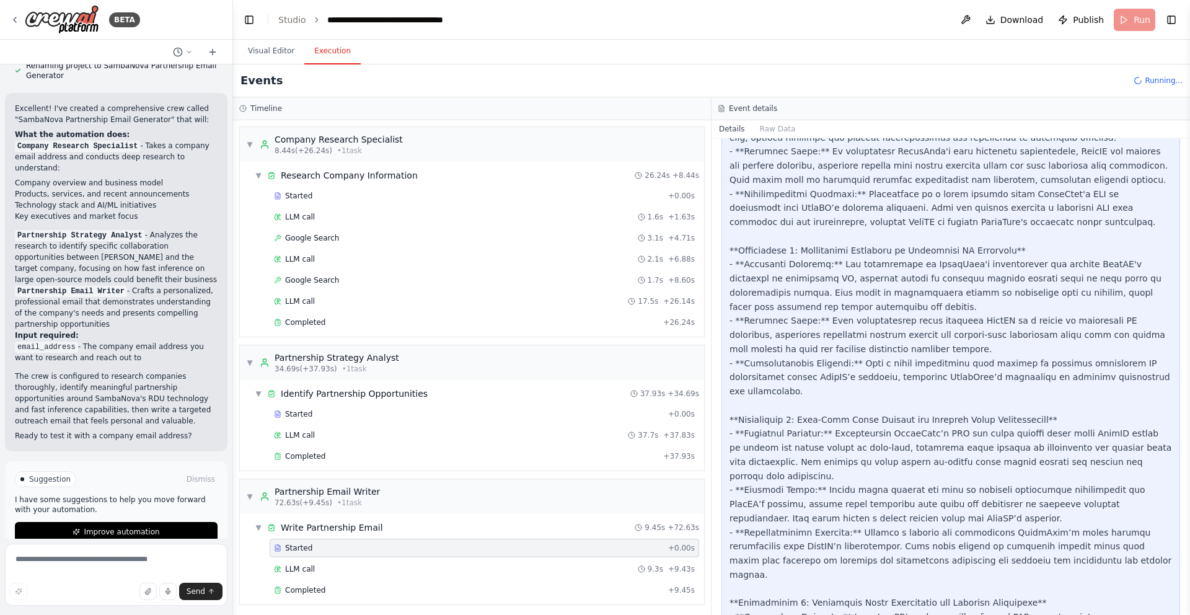
scroll to position [1742, 0]
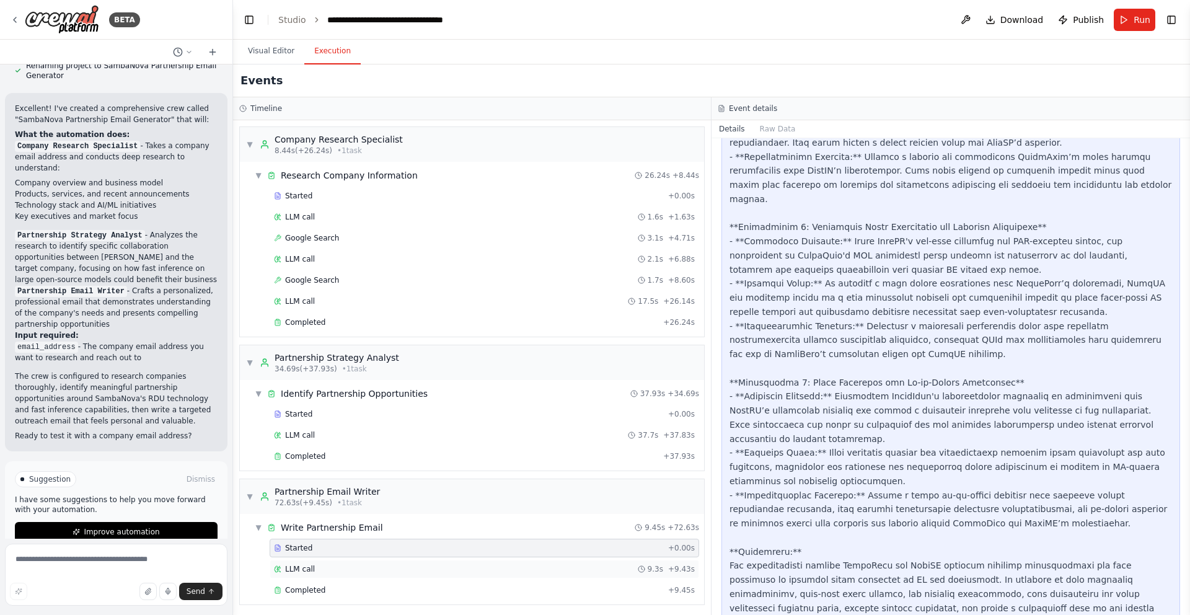
click at [341, 572] on div "LLM call 9.3s + 9.43s" at bounding box center [484, 569] width 421 height 10
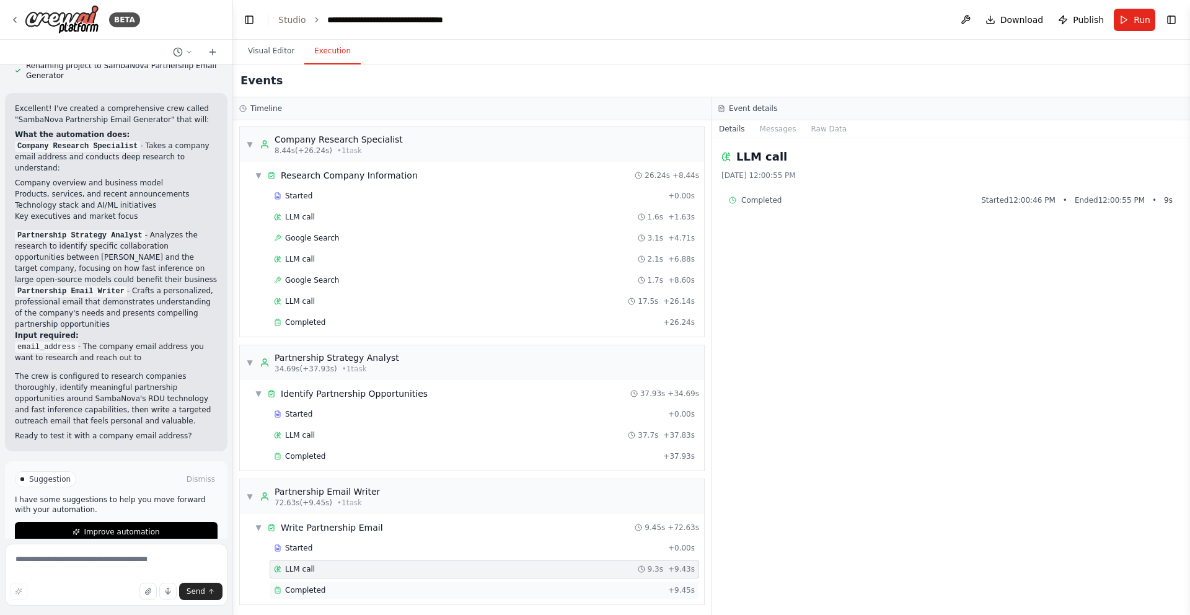
click at [319, 588] on span "Completed" at bounding box center [305, 590] width 40 height 10
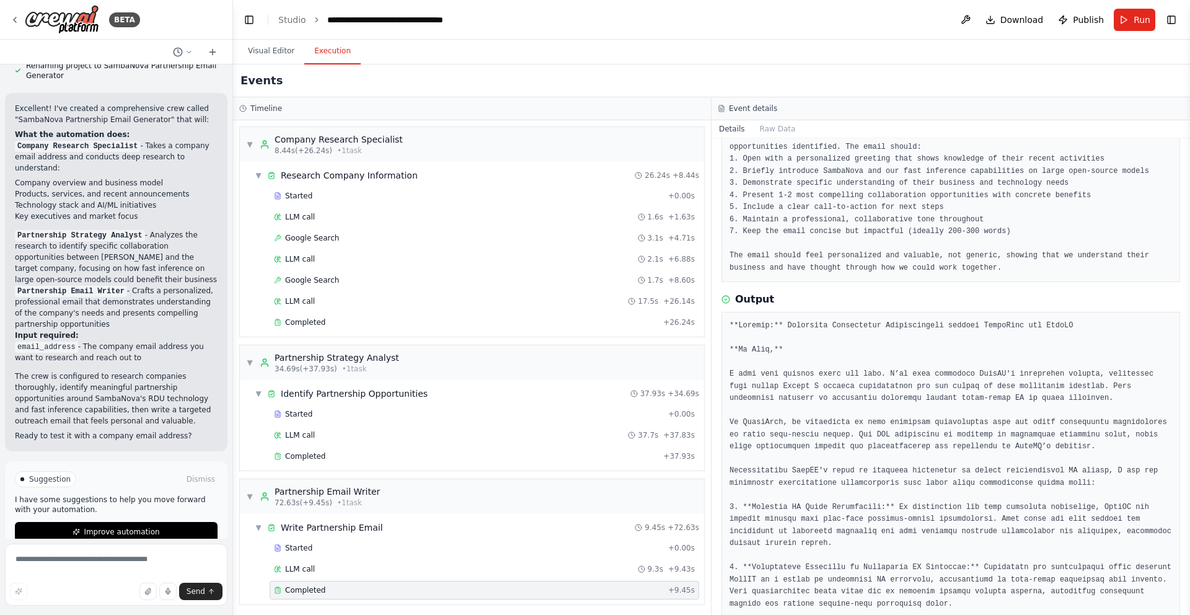
scroll to position [0, 0]
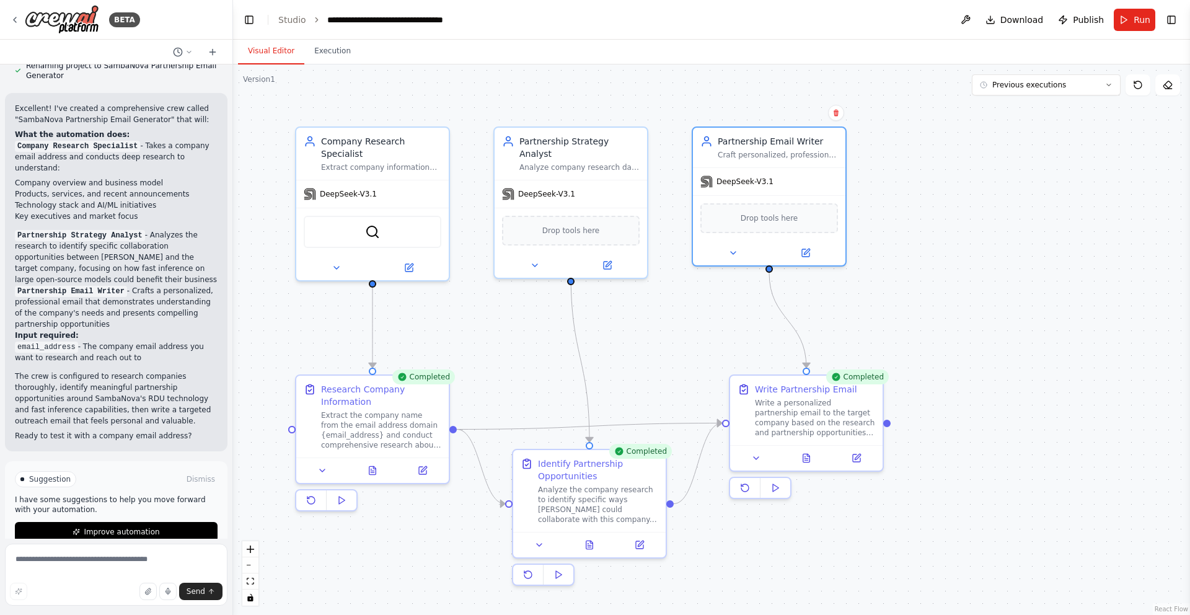
click at [287, 51] on button "Visual Editor" at bounding box center [271, 51] width 66 height 26
click at [1128, 21] on button "Run" at bounding box center [1135, 20] width 42 height 22
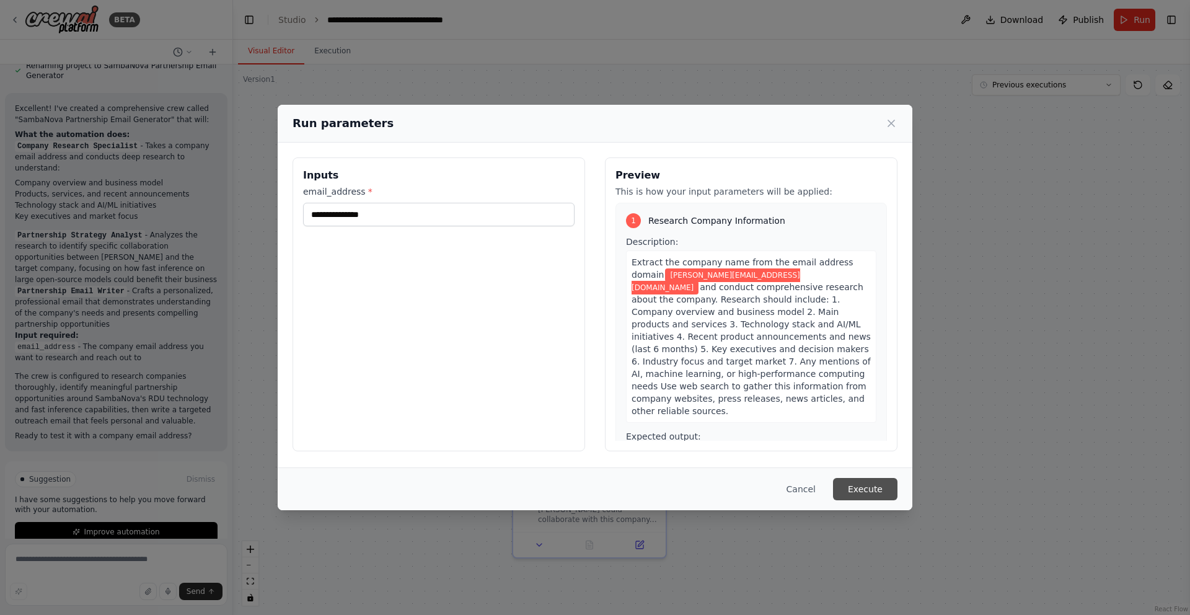
click at [858, 492] on button "Execute" at bounding box center [865, 489] width 64 height 22
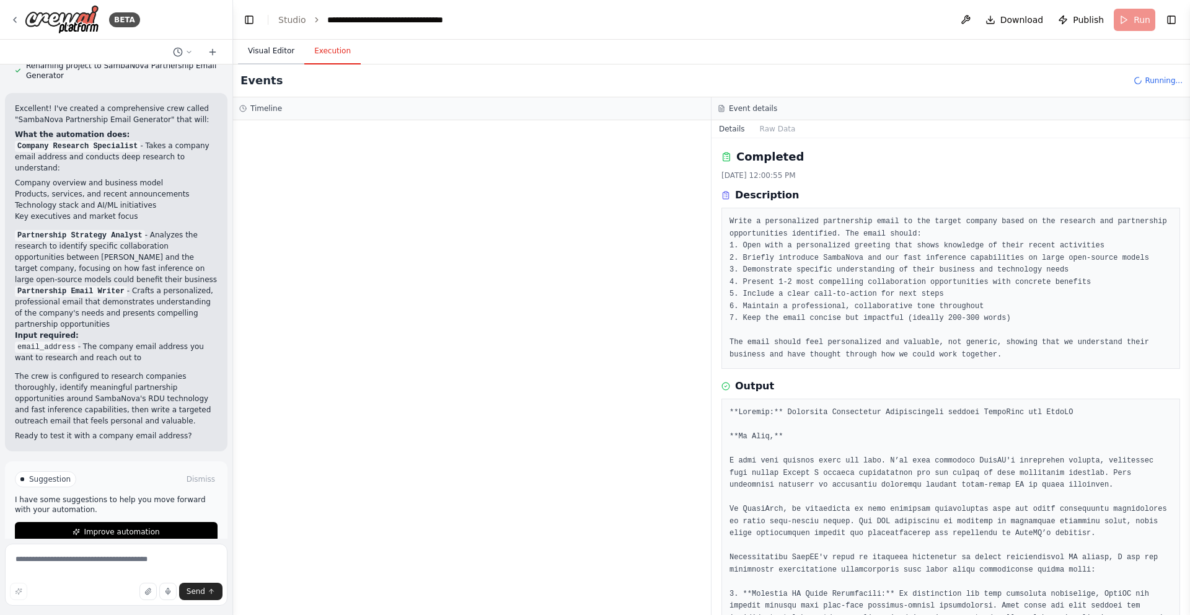
click at [268, 50] on button "Visual Editor" at bounding box center [271, 51] width 66 height 26
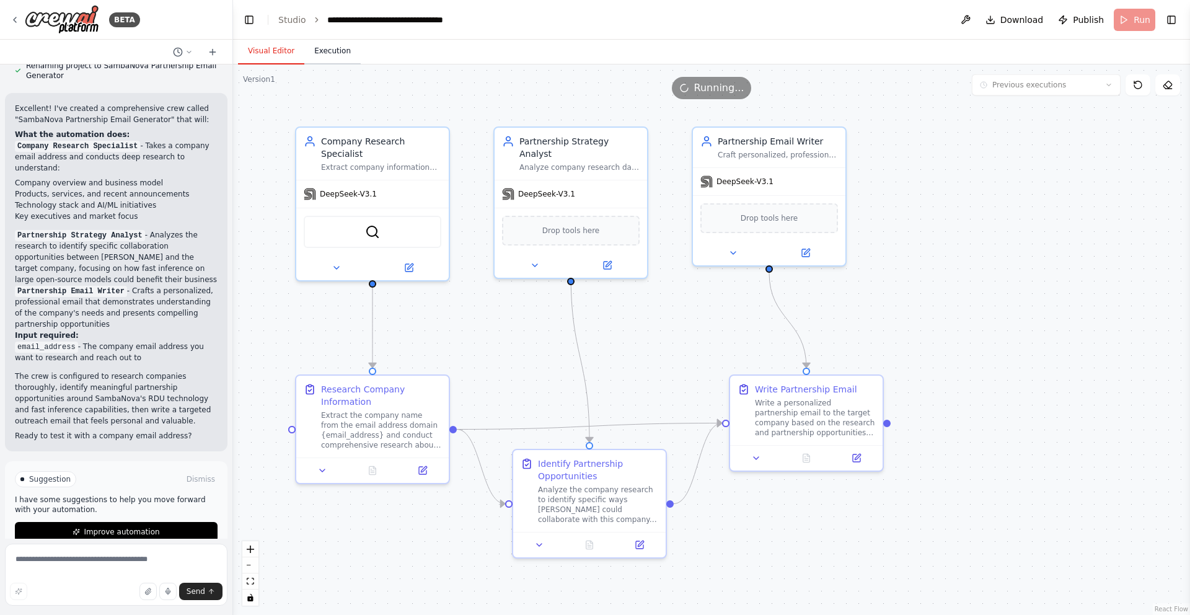
click at [329, 49] on button "Execution" at bounding box center [332, 51] width 56 height 26
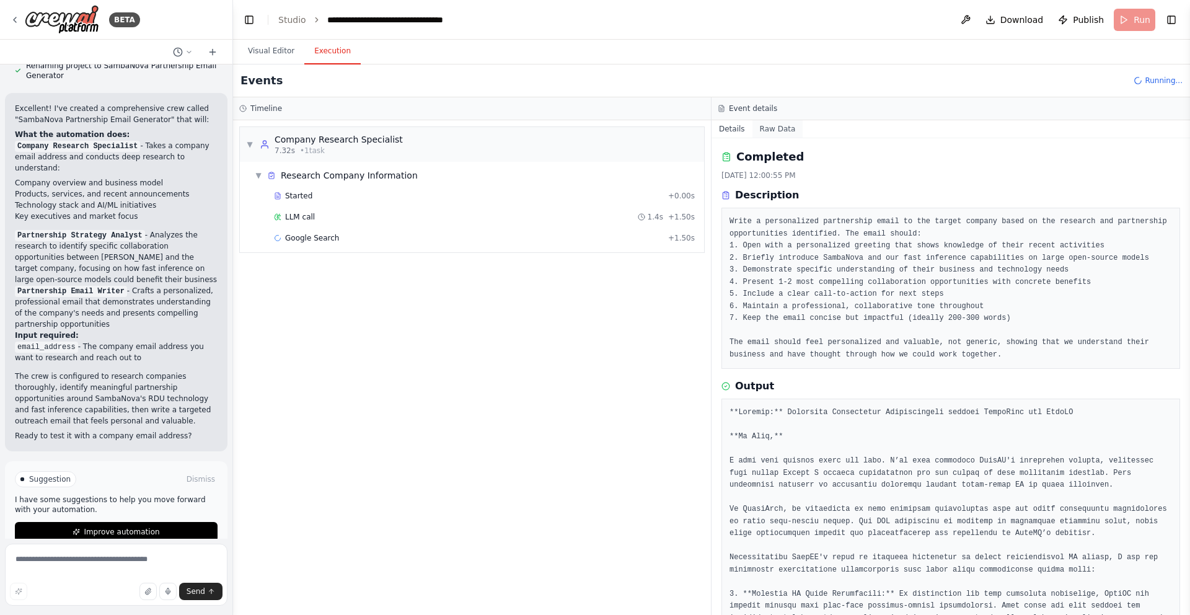
click at [776, 131] on button "Raw Data" at bounding box center [778, 128] width 51 height 17
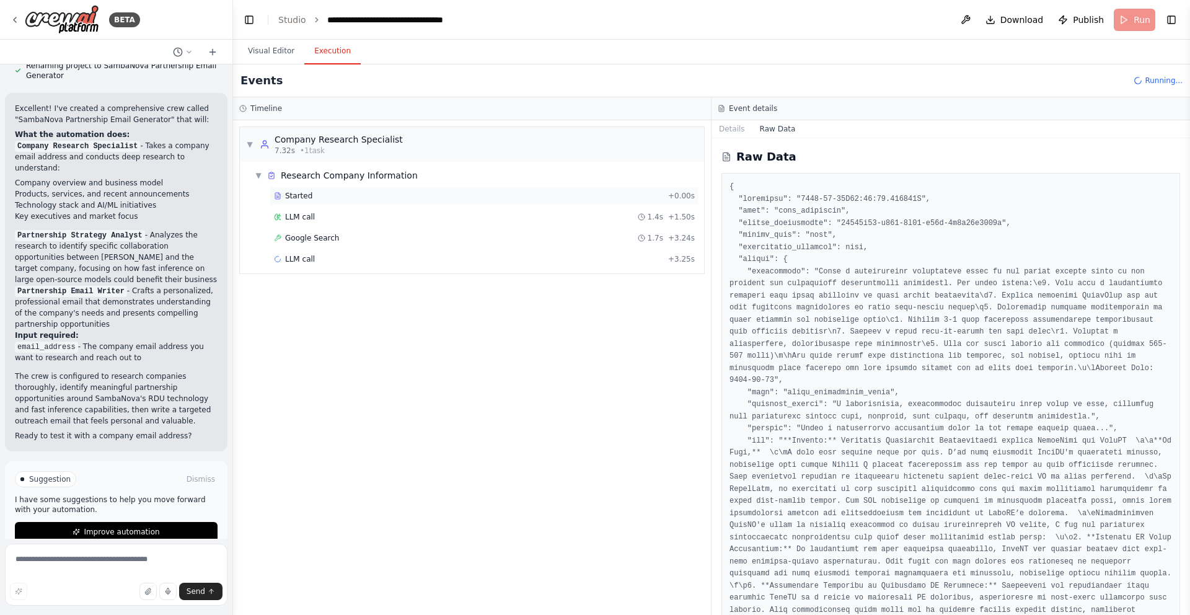
click at [349, 197] on div "Started" at bounding box center [468, 196] width 389 height 10
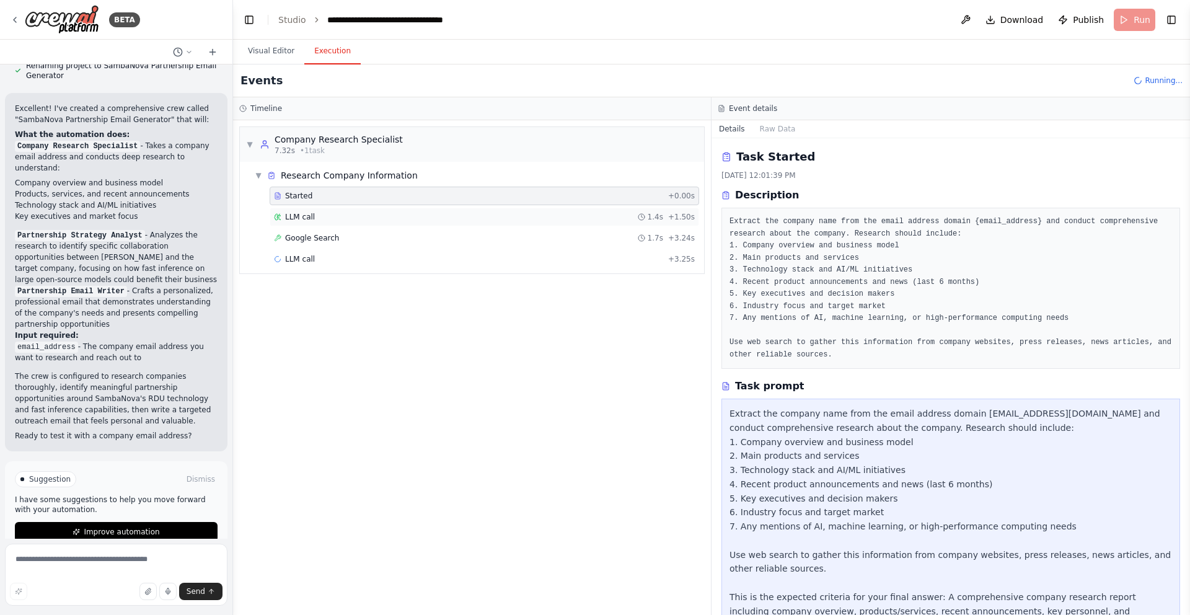
click at [318, 216] on div "LLM call 1.4s + 1.50s" at bounding box center [484, 217] width 421 height 10
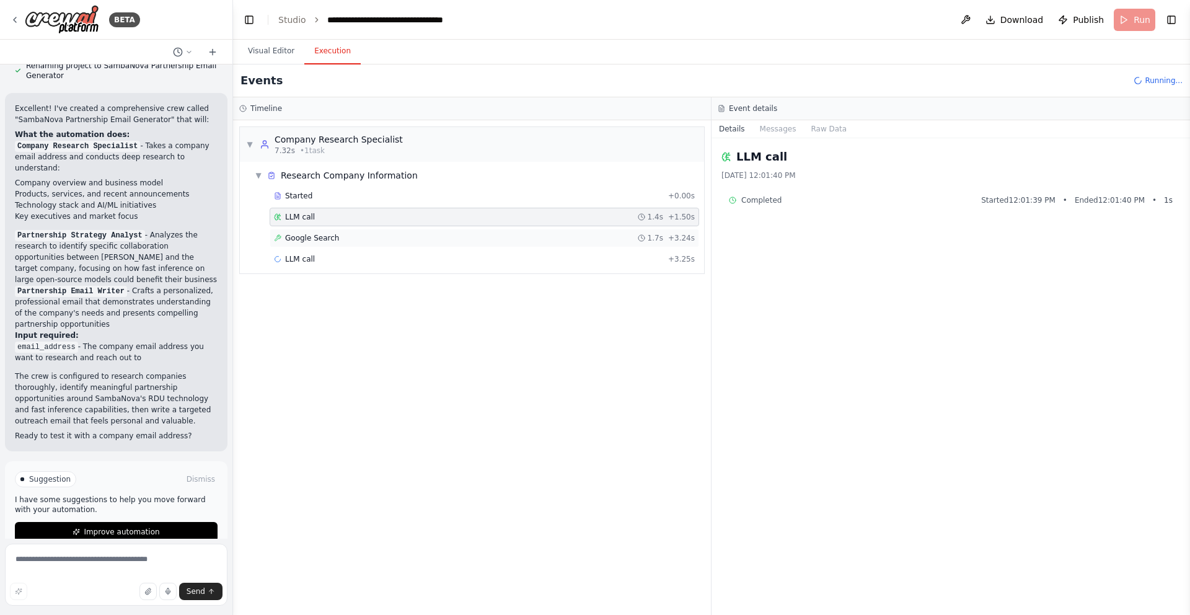
click at [309, 241] on span "Google Search" at bounding box center [312, 238] width 54 height 10
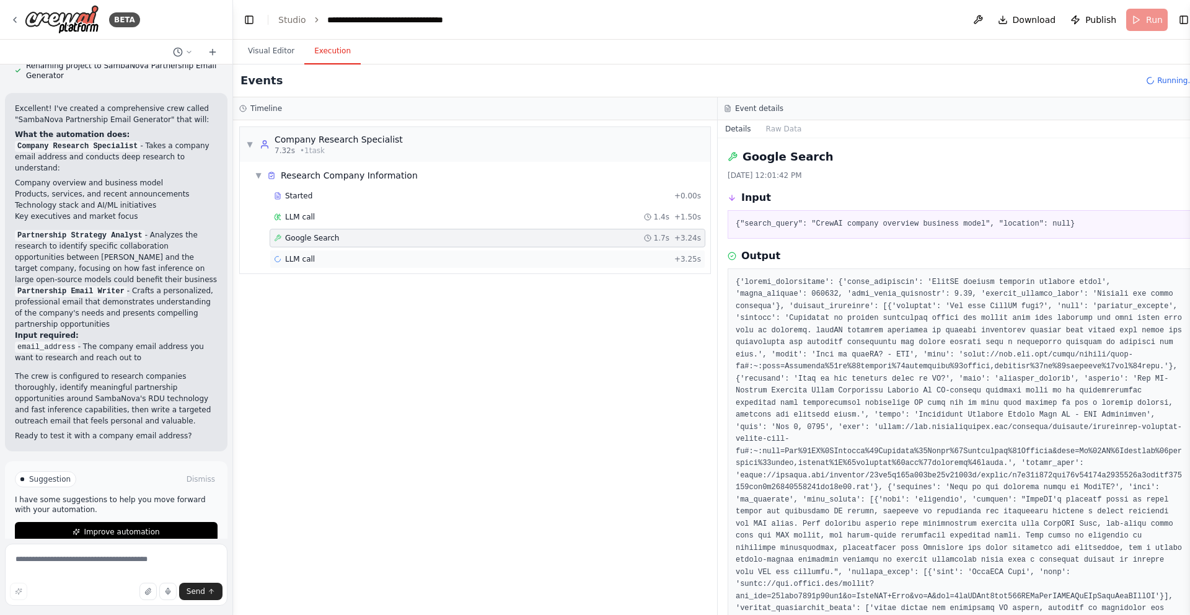
click at [319, 256] on div "LLM call + 3.25s" at bounding box center [487, 259] width 427 height 10
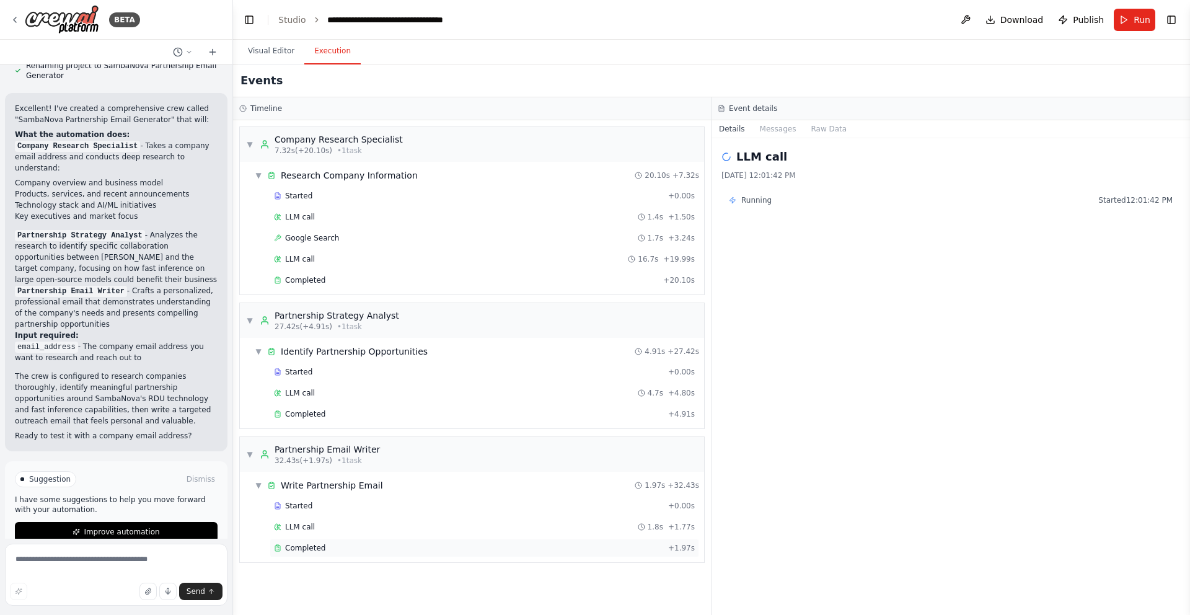
click at [336, 553] on div "Completed + 1.97s" at bounding box center [485, 548] width 430 height 19
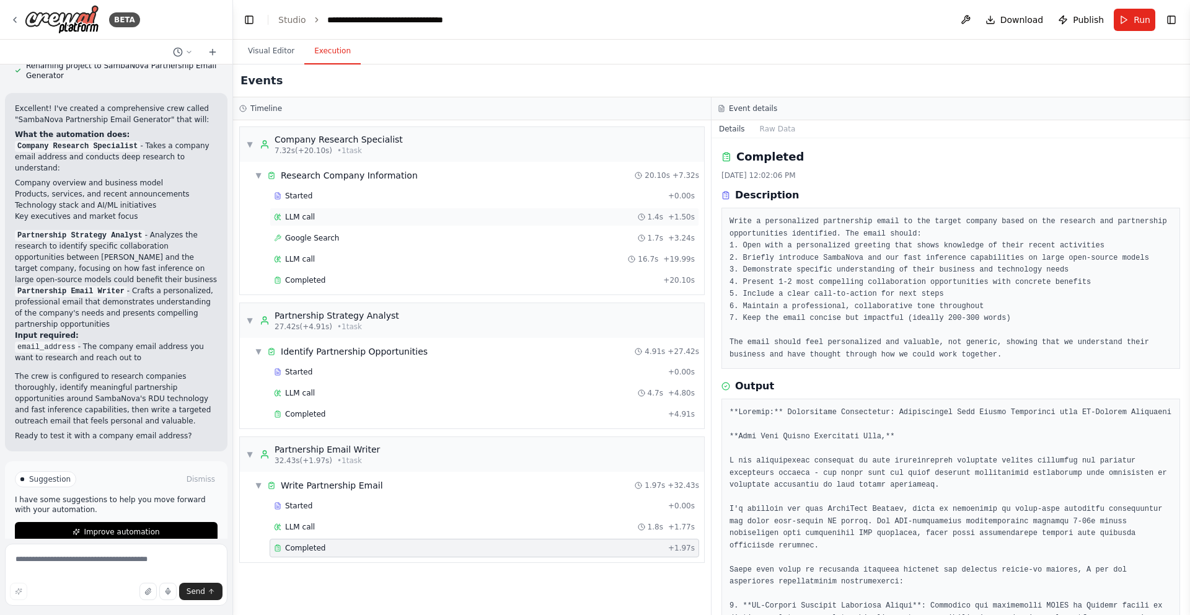
click at [327, 217] on div "LLM call 1.4s + 1.50s" at bounding box center [484, 217] width 421 height 10
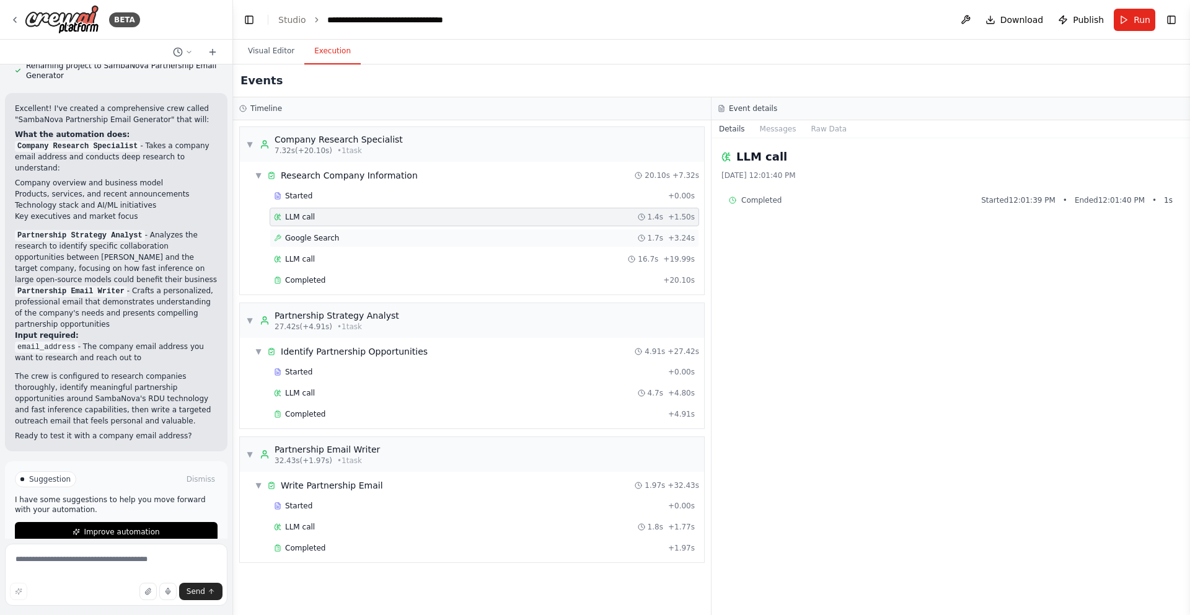
click at [322, 231] on div "Google Search 1.7s + 3.24s" at bounding box center [485, 238] width 430 height 19
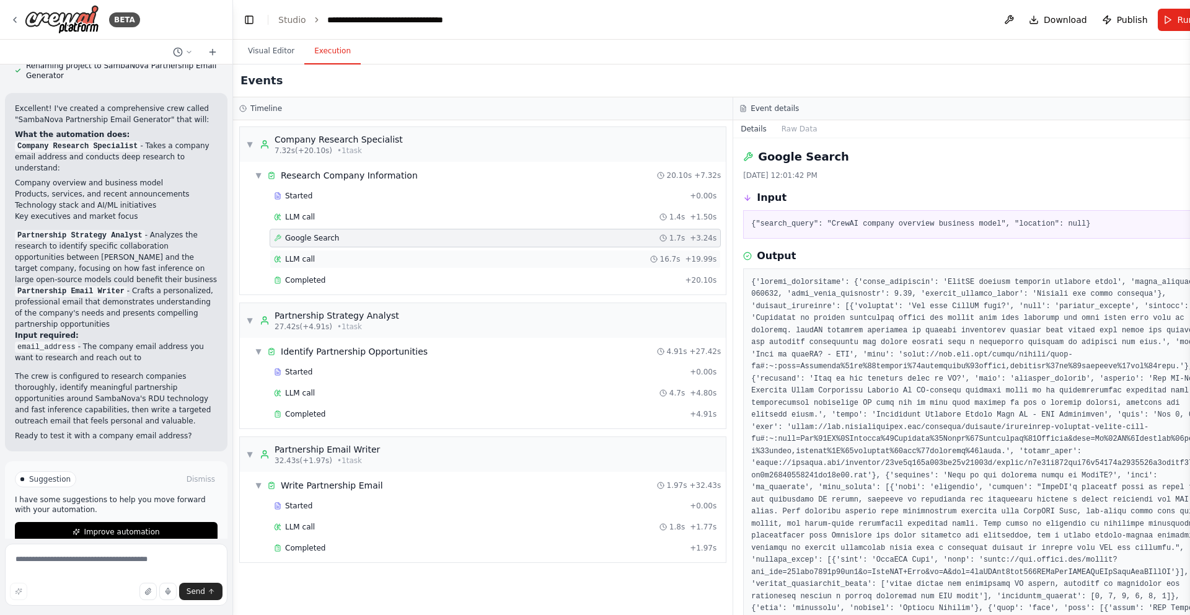
click at [309, 258] on span "LLM call" at bounding box center [300, 259] width 30 height 10
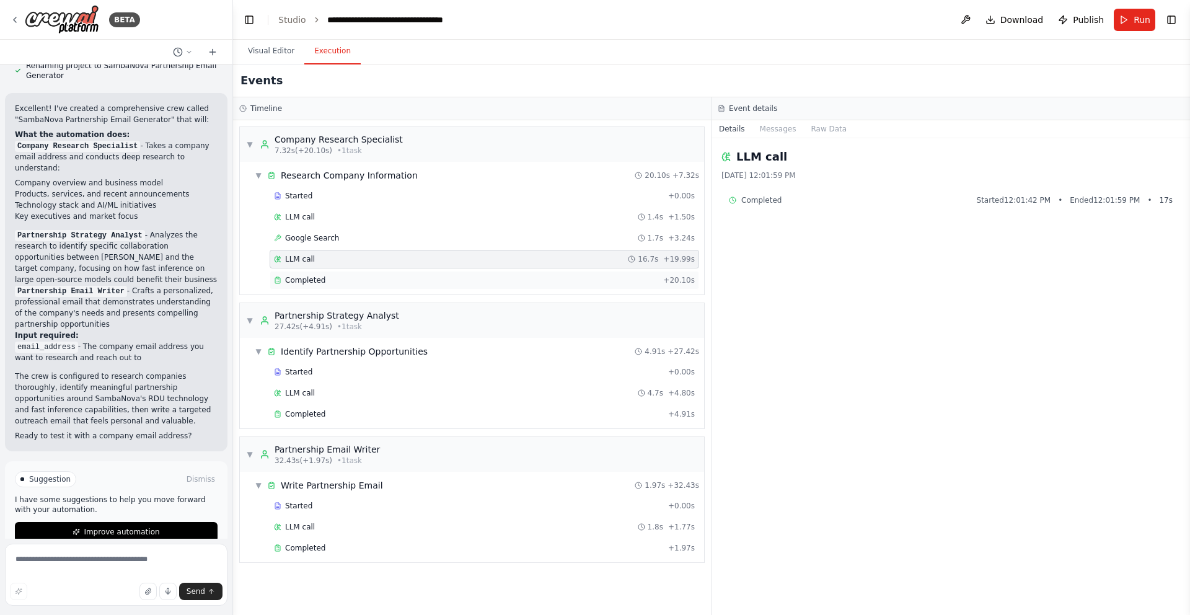
click at [308, 281] on span "Completed" at bounding box center [305, 280] width 40 height 10
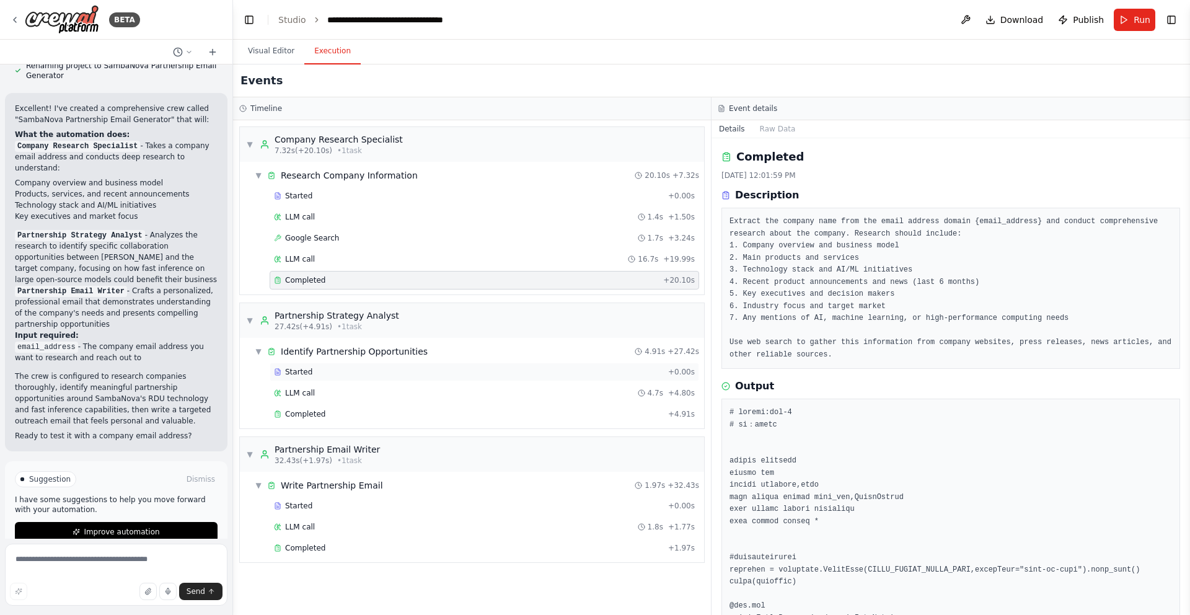
click at [324, 377] on div "Started + 0.00s" at bounding box center [485, 372] width 430 height 19
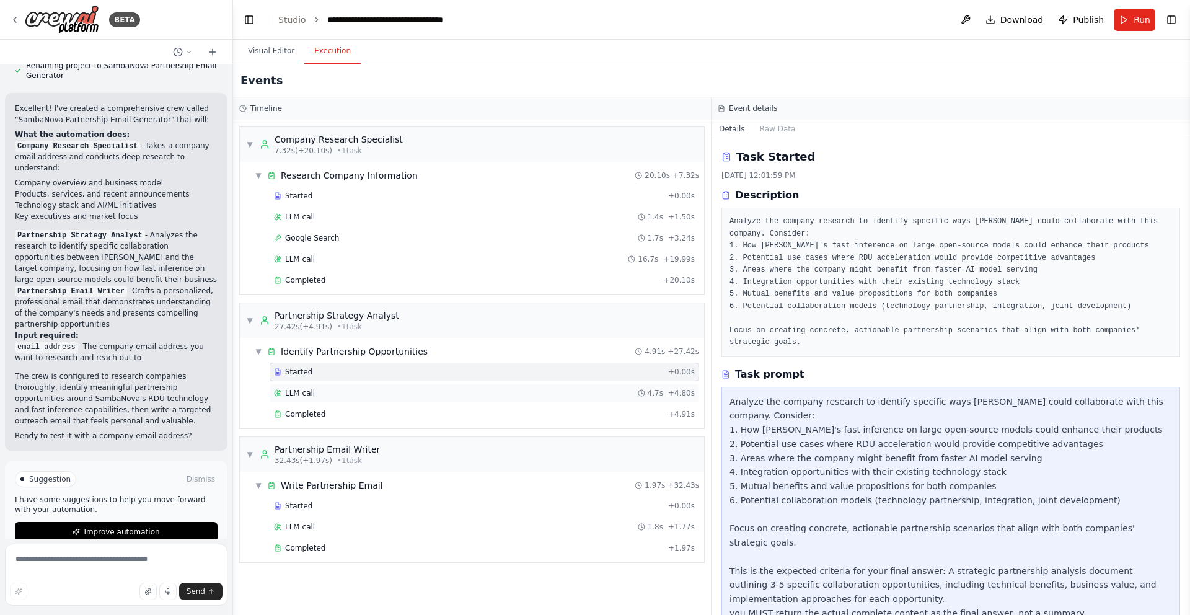
click at [327, 389] on div "LLM call 4.7s + 4.80s" at bounding box center [484, 393] width 421 height 10
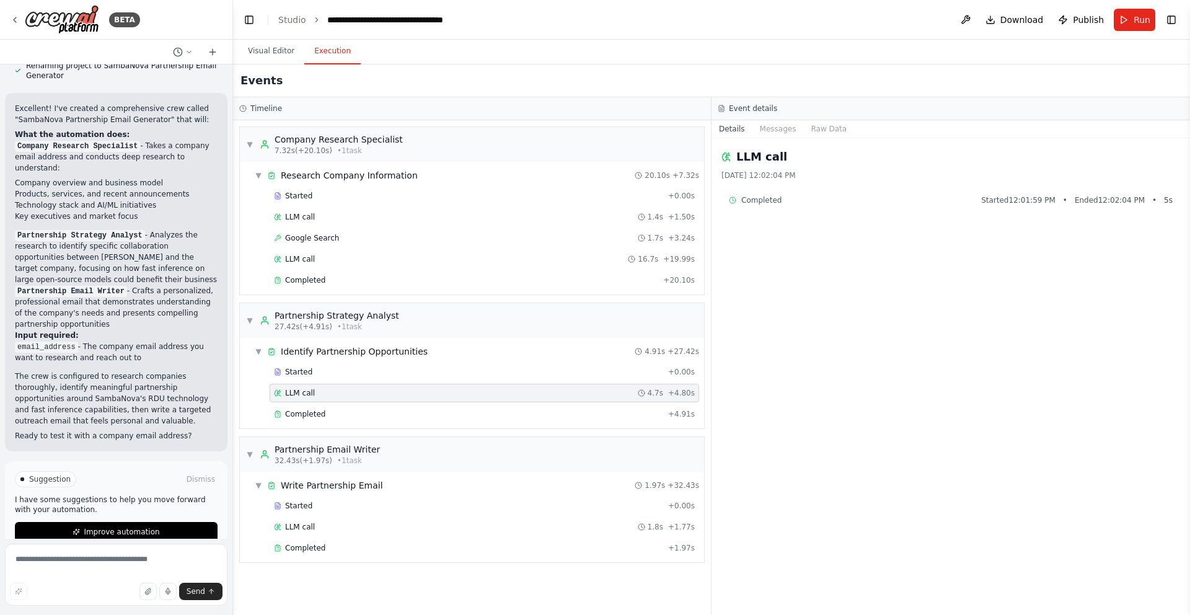
click at [331, 384] on div "LLM call 4.7s + 4.80s" at bounding box center [485, 393] width 430 height 19
click at [274, 54] on button "Visual Editor" at bounding box center [271, 51] width 66 height 26
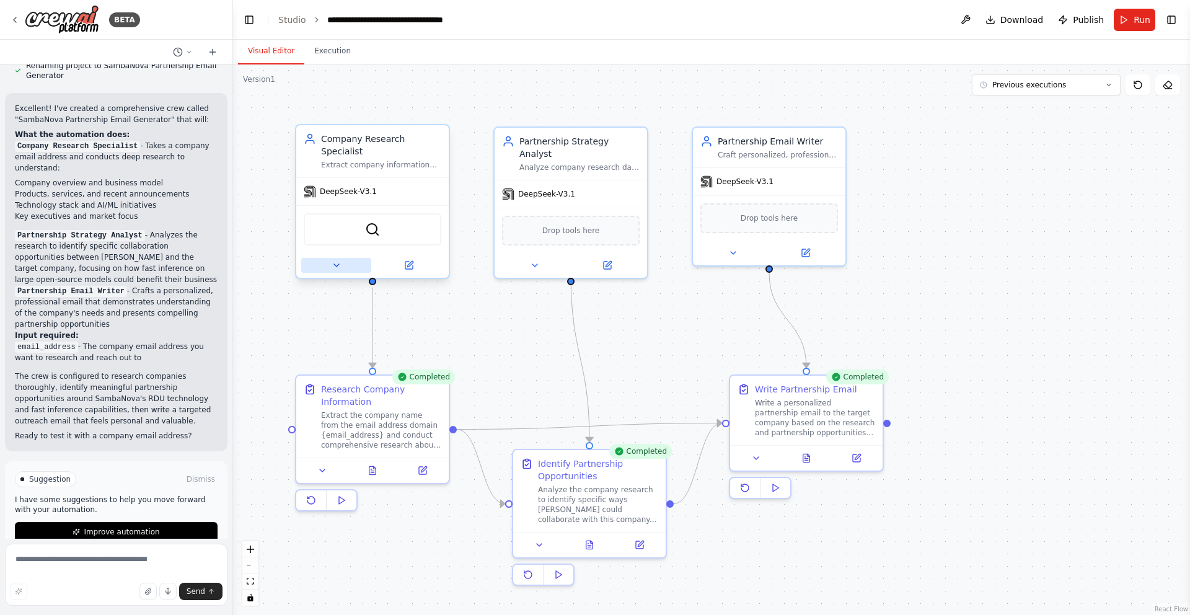
click at [337, 271] on button at bounding box center [336, 265] width 70 height 15
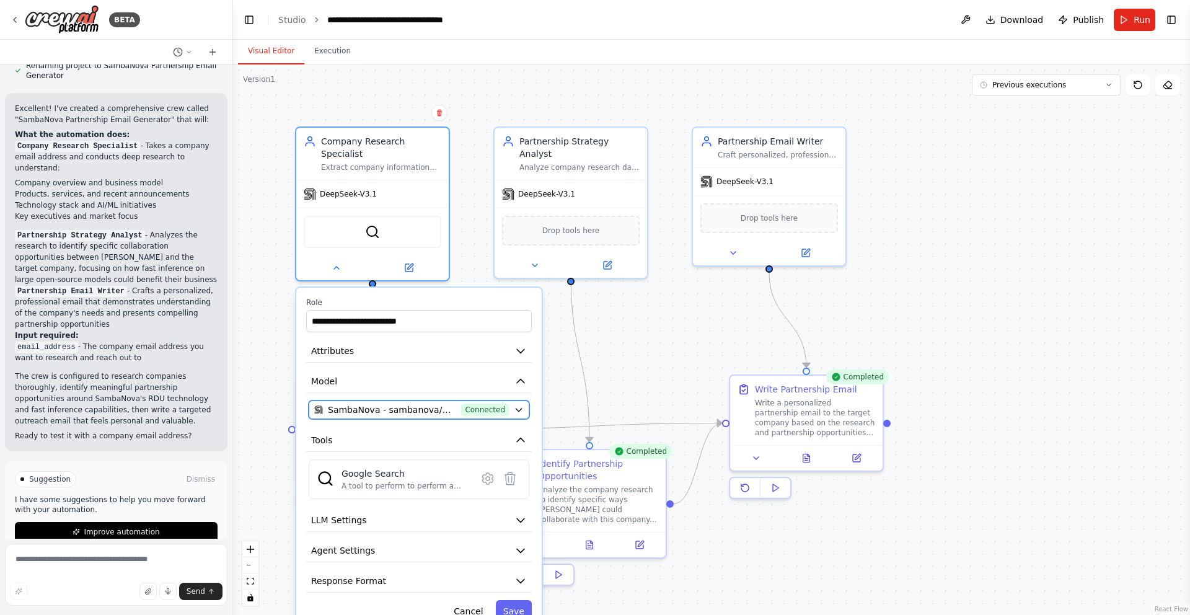
click at [515, 411] on icon "button" at bounding box center [519, 410] width 10 height 10
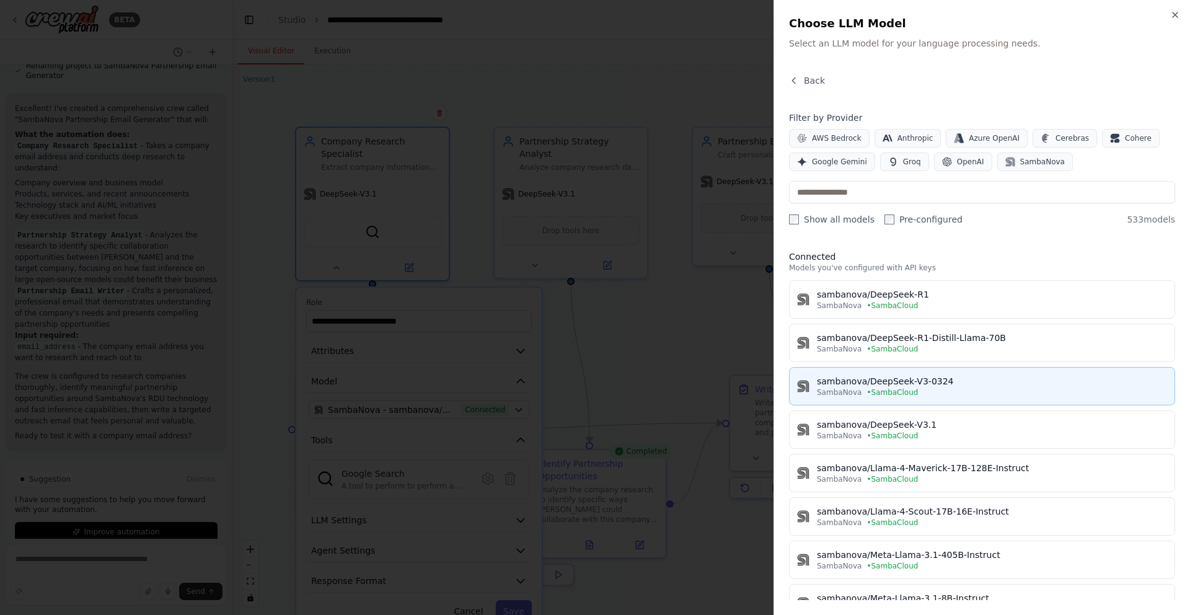
click at [926, 387] on div "SambaNova • SambaCloud" at bounding box center [992, 392] width 350 height 10
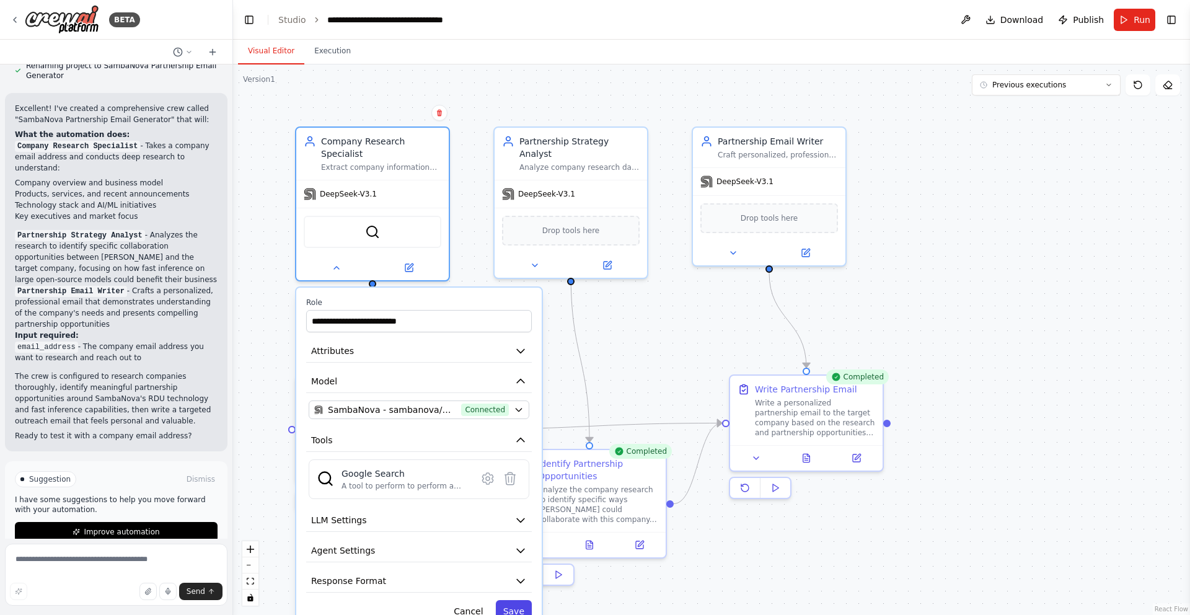
click at [516, 606] on button "Save" at bounding box center [514, 611] width 36 height 22
click at [522, 611] on button "Save" at bounding box center [514, 611] width 36 height 22
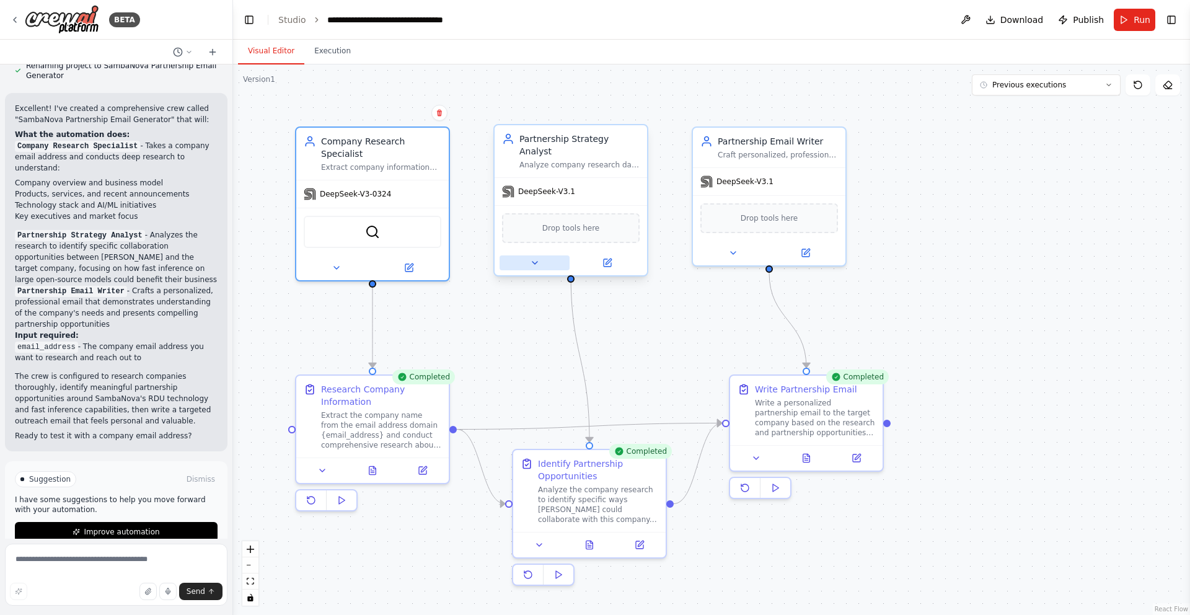
click at [534, 258] on icon at bounding box center [535, 263] width 10 height 10
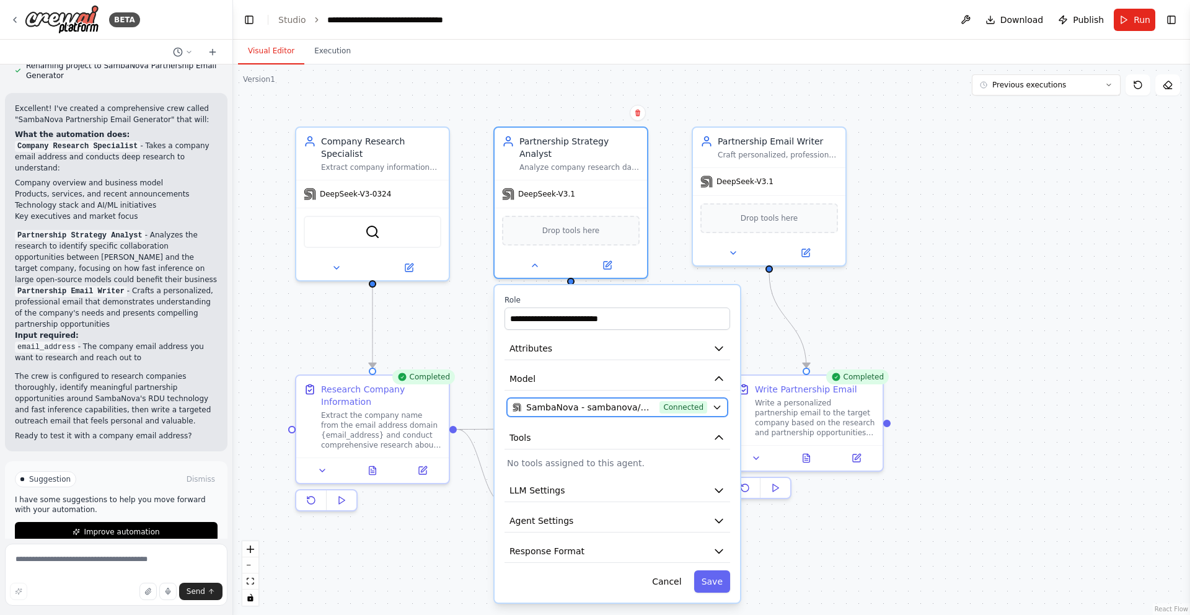
click at [720, 402] on icon "button" at bounding box center [717, 407] width 10 height 10
click at [718, 406] on icon "button" at bounding box center [717, 407] width 6 height 3
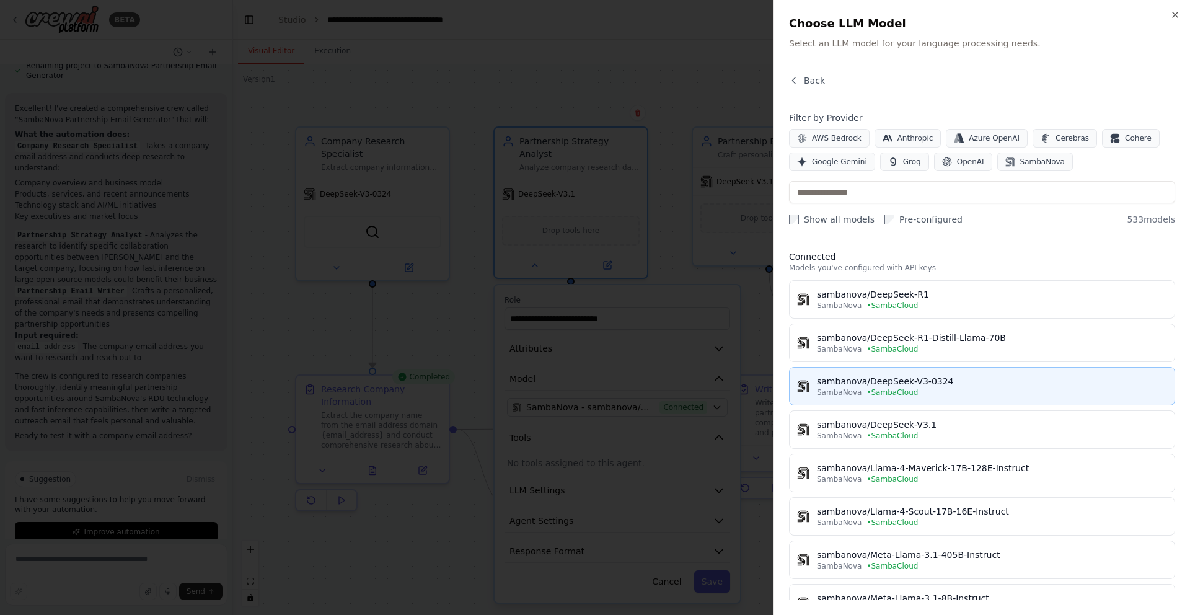
click at [910, 393] on span "• SambaCloud" at bounding box center [892, 392] width 51 height 10
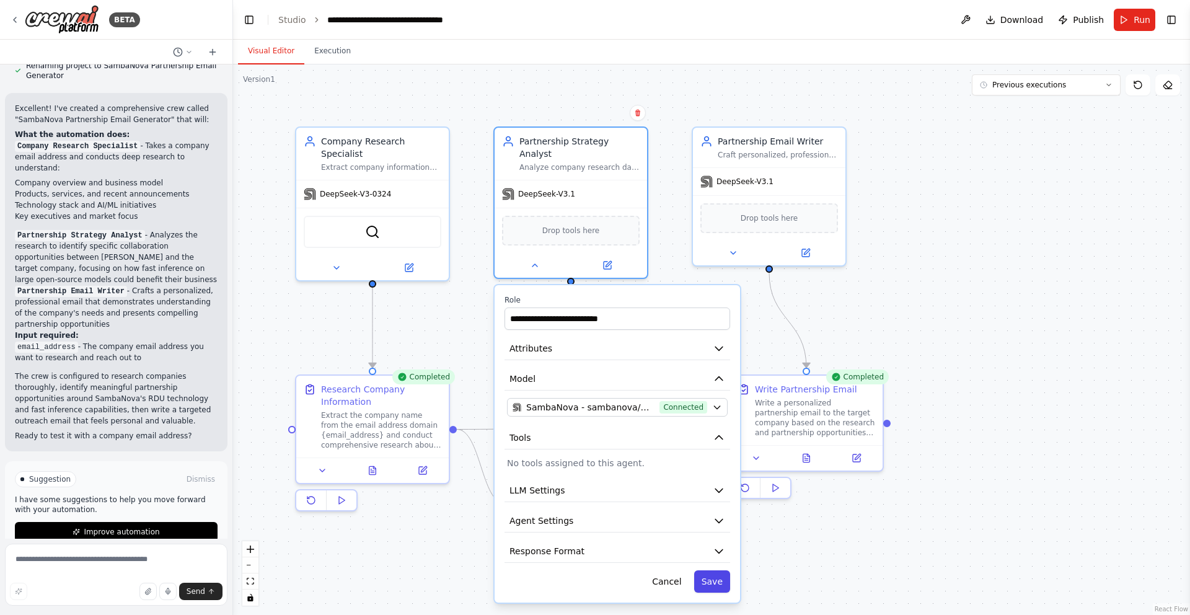
click at [712, 572] on button "Save" at bounding box center [712, 581] width 36 height 22
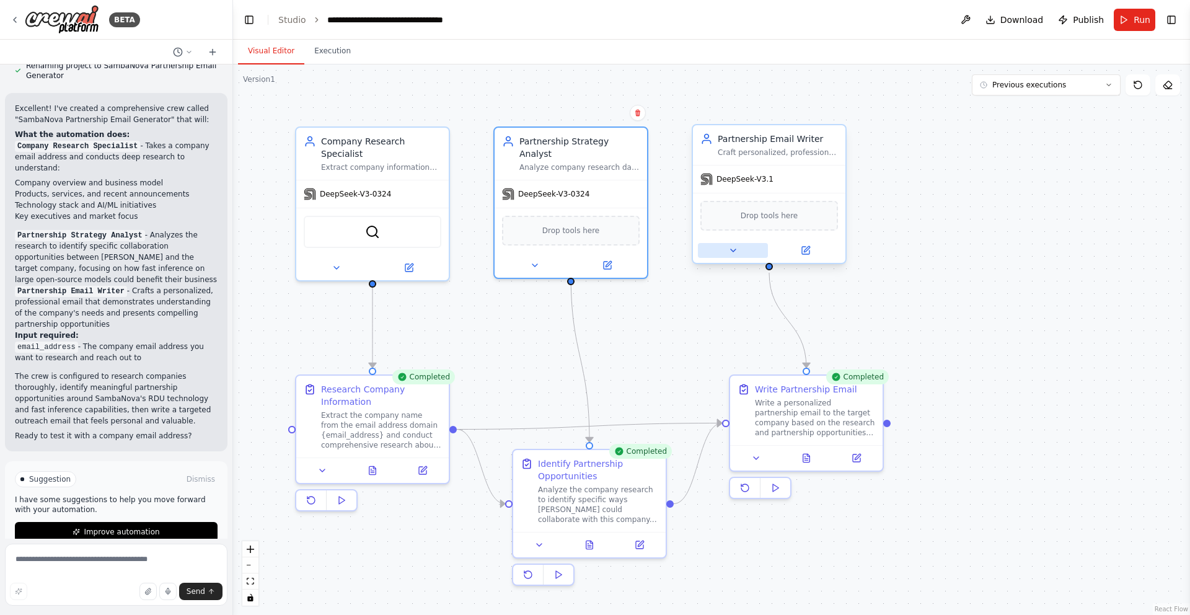
click at [730, 252] on icon at bounding box center [733, 251] width 10 height 10
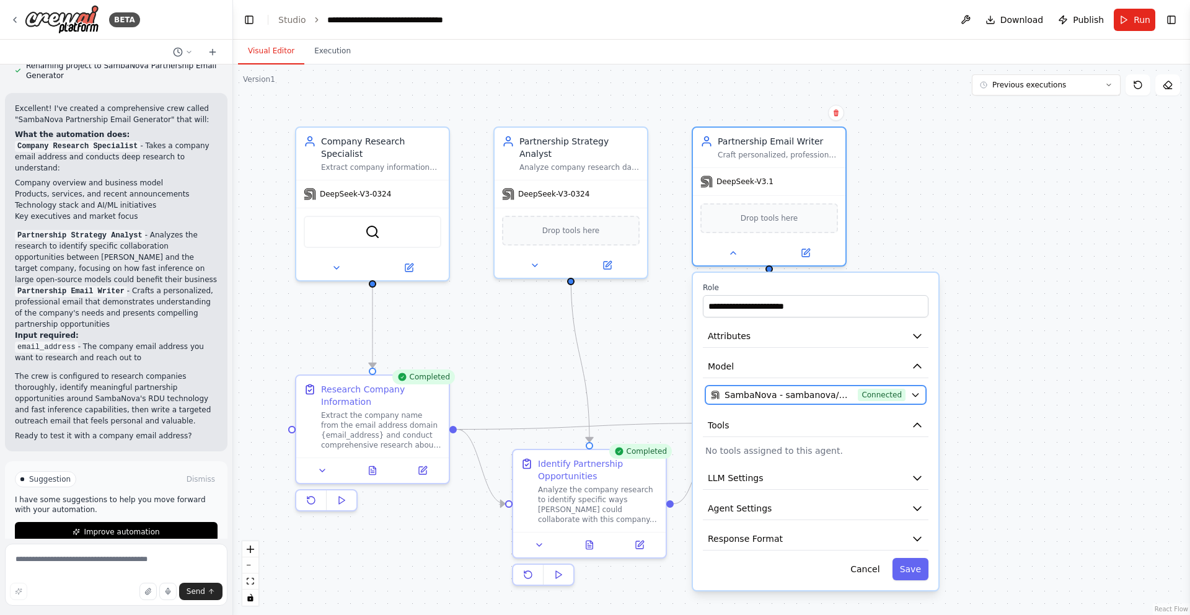
click at [914, 396] on icon "button" at bounding box center [916, 395] width 10 height 10
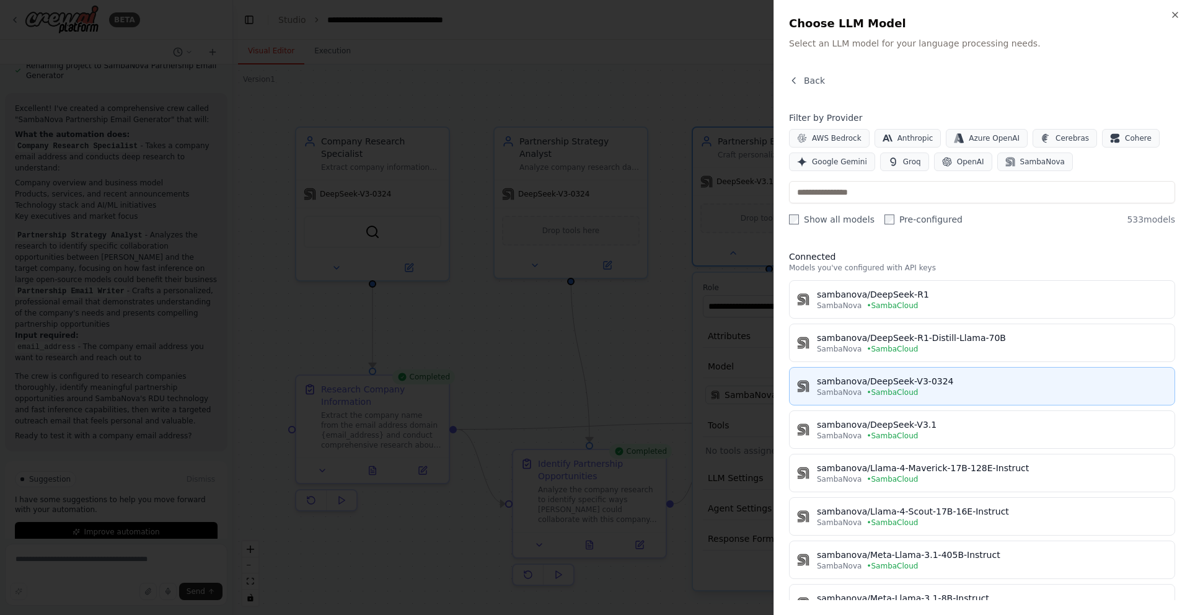
click at [865, 385] on div "sambanova/DeepSeek-V3-0324" at bounding box center [992, 381] width 350 height 12
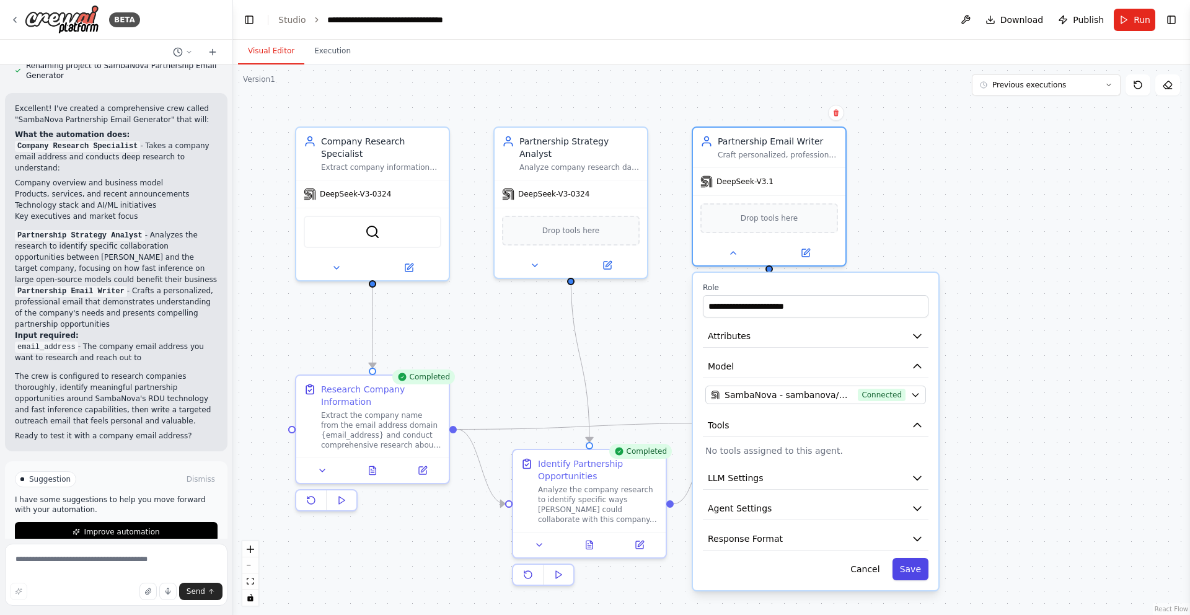
click at [913, 575] on button "Save" at bounding box center [911, 569] width 36 height 22
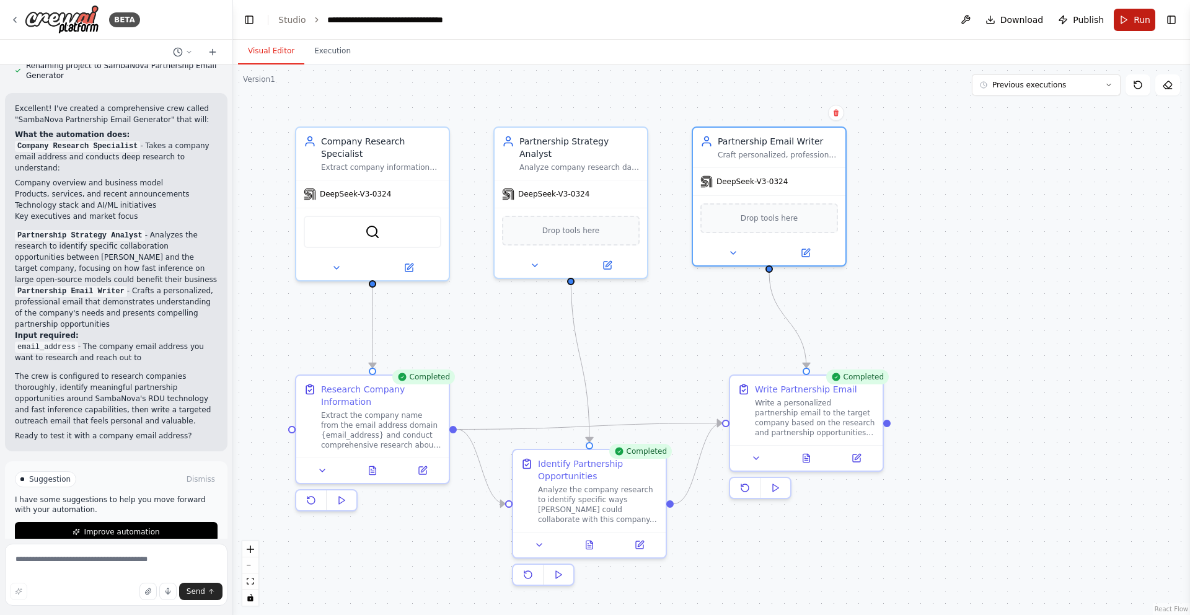
click at [1135, 15] on span "Run" at bounding box center [1142, 20] width 17 height 12
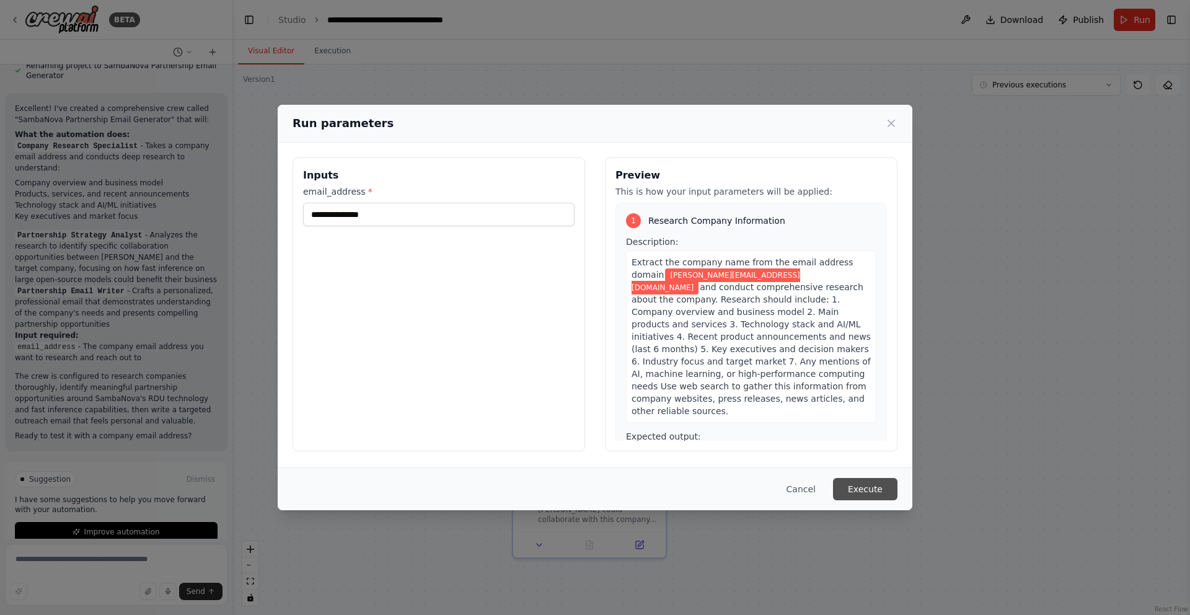
click at [881, 487] on button "Execute" at bounding box center [865, 489] width 64 height 22
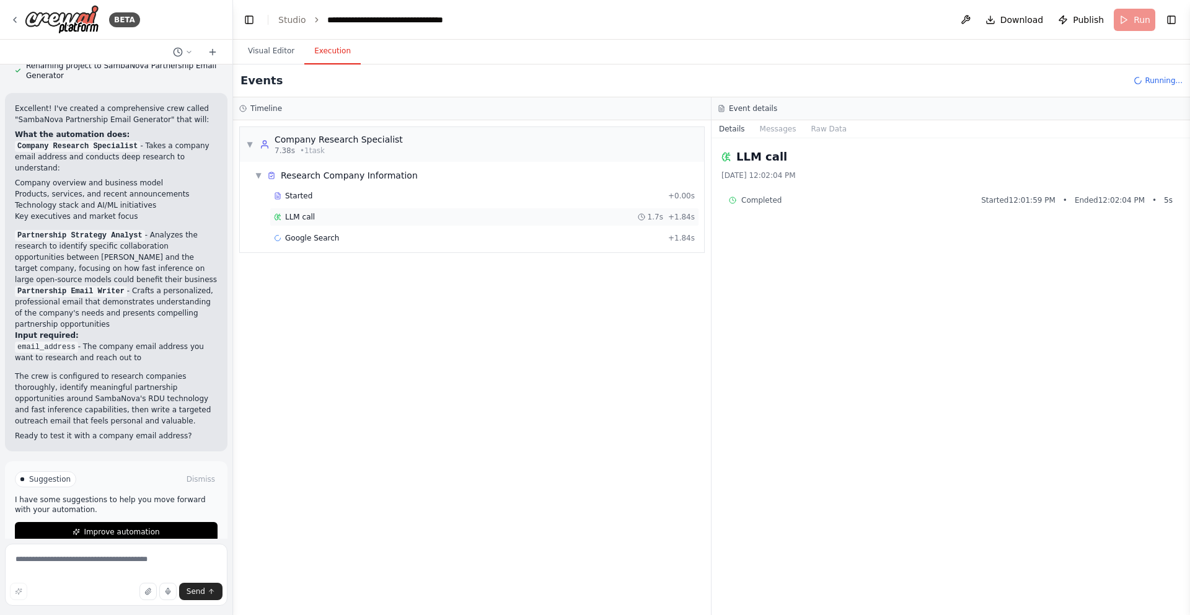
click at [299, 213] on span "LLM call" at bounding box center [300, 217] width 30 height 10
click at [326, 238] on span "Google Search" at bounding box center [312, 238] width 54 height 10
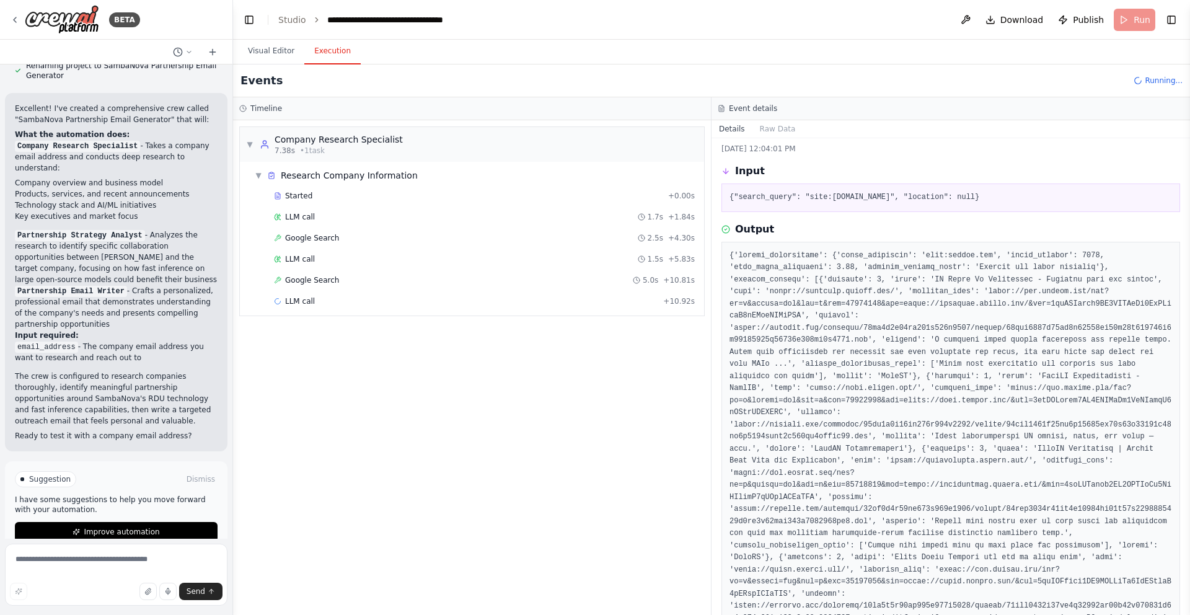
scroll to position [46, 0]
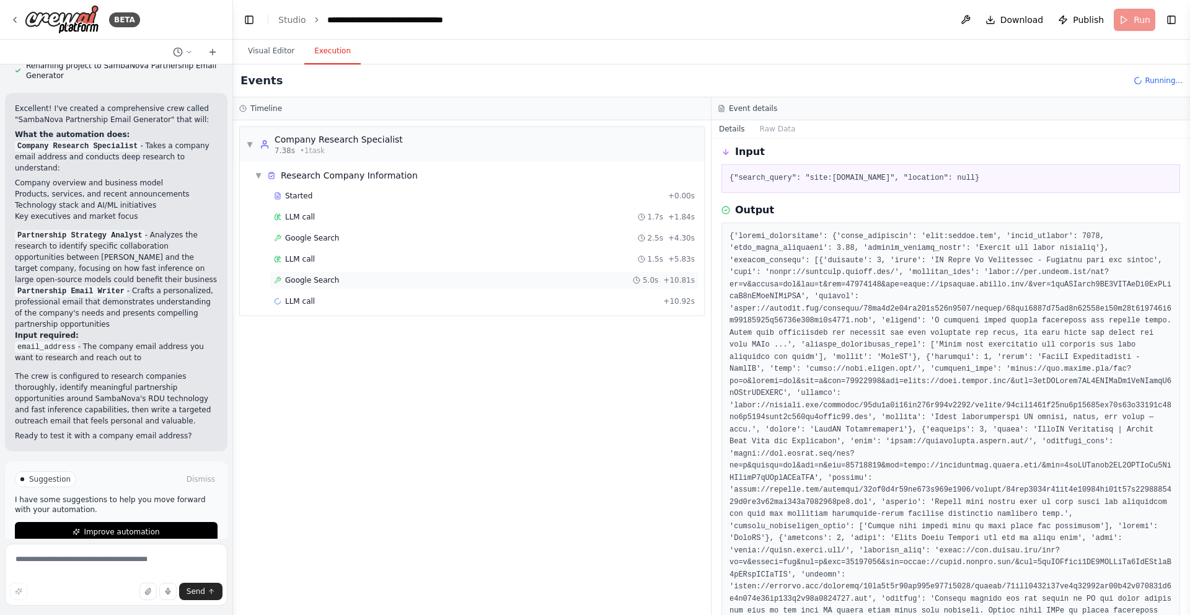
click at [343, 283] on div "Google Search 5.0s + 10.81s" at bounding box center [484, 280] width 421 height 10
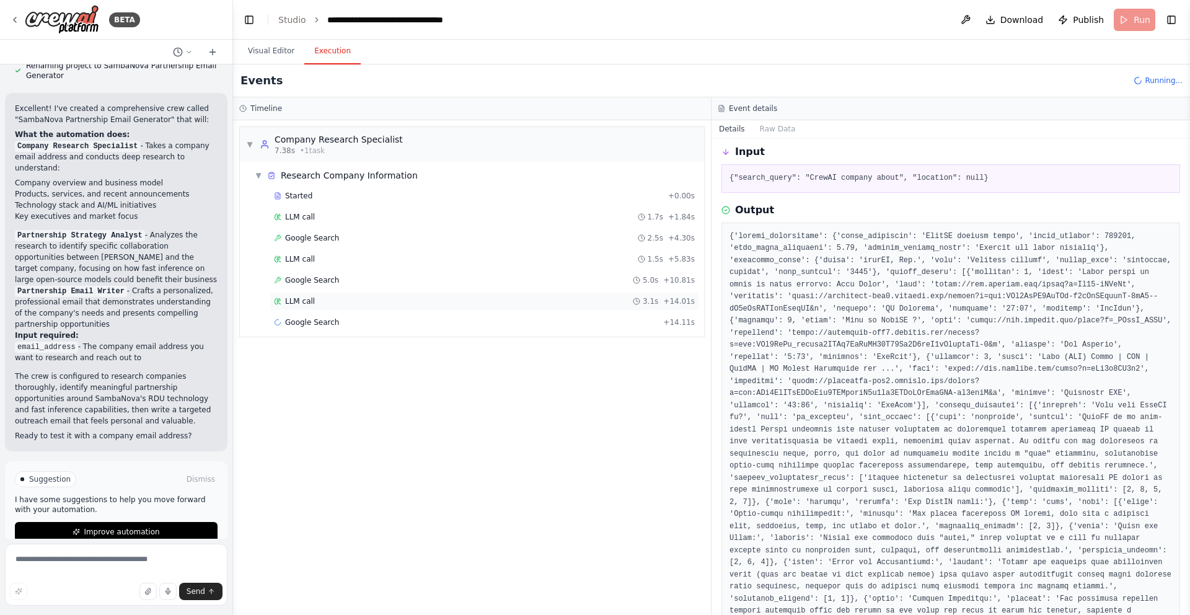
click at [320, 302] on div "LLM call 3.1s + 14.01s" at bounding box center [484, 301] width 421 height 10
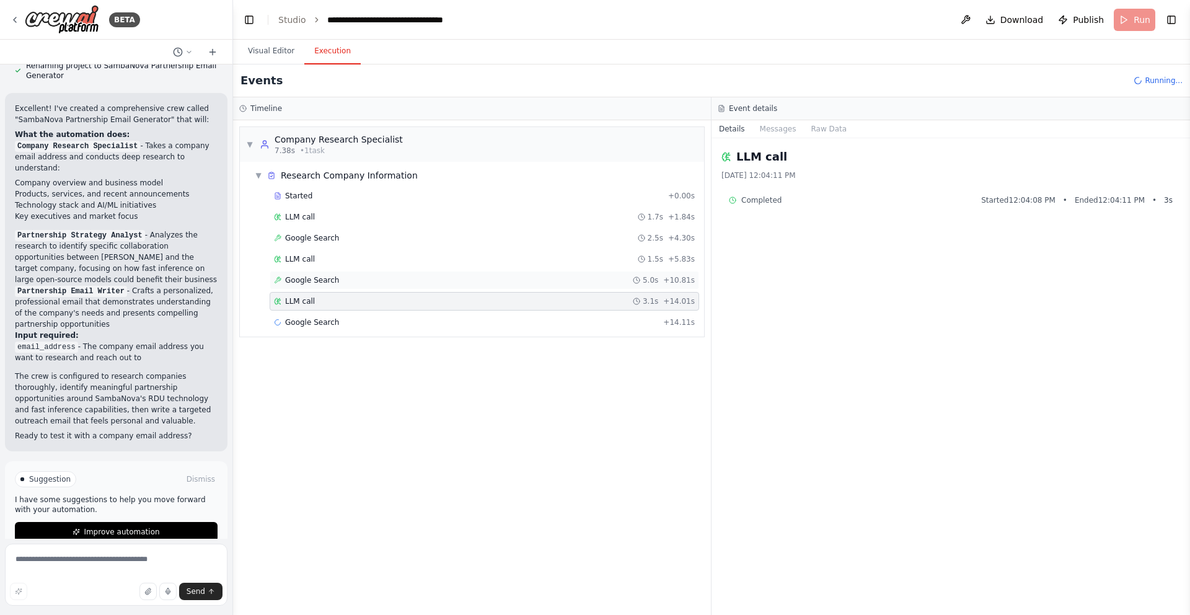
click at [322, 278] on span "Google Search" at bounding box center [312, 280] width 54 height 10
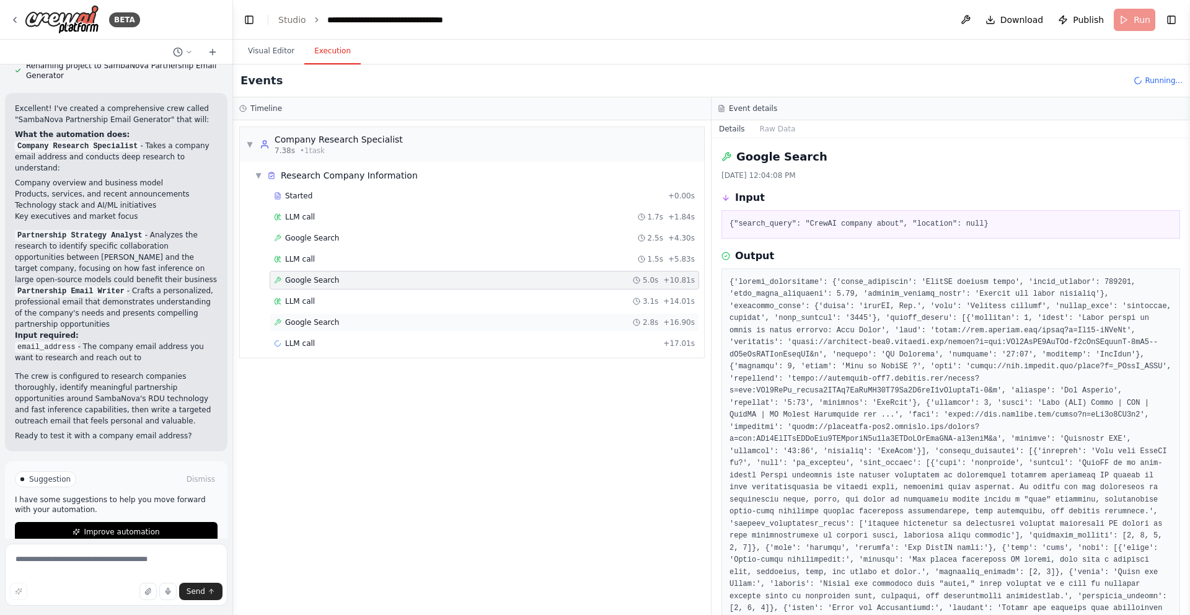
click at [324, 321] on span "Google Search" at bounding box center [312, 322] width 54 height 10
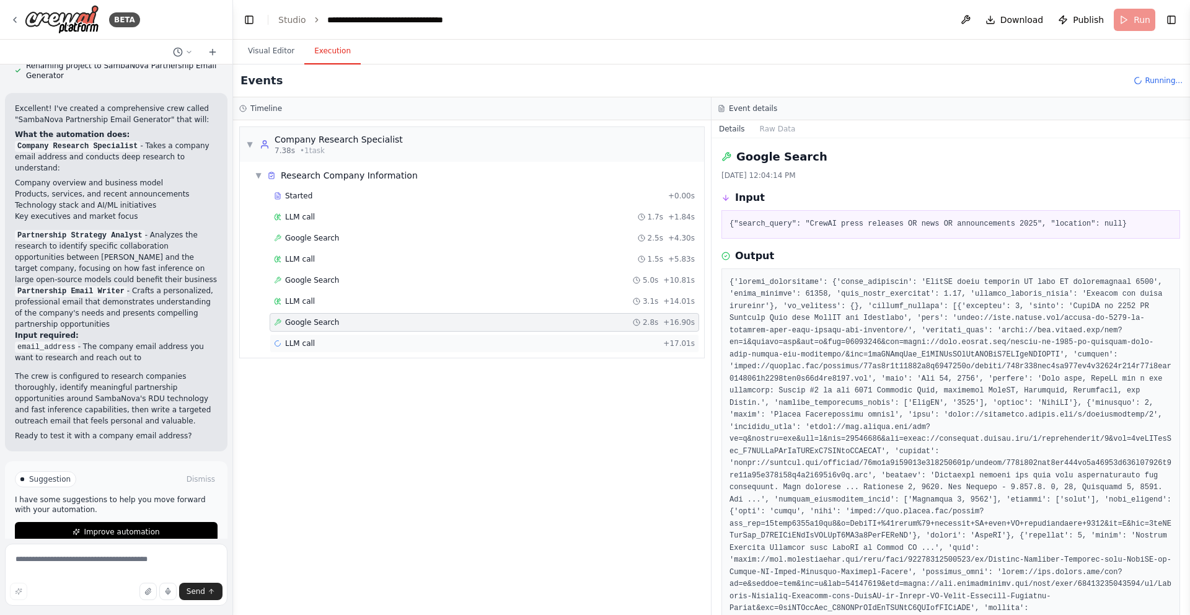
click at [308, 336] on div "LLM call + 17.01s" at bounding box center [485, 343] width 430 height 19
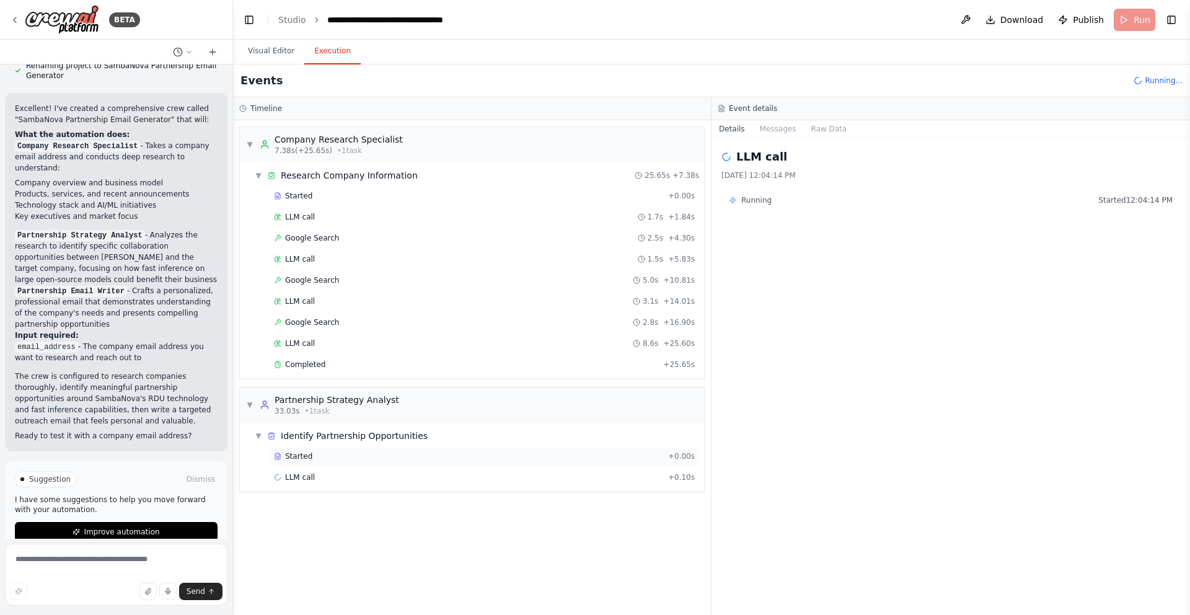
click at [328, 456] on div "Started" at bounding box center [468, 456] width 389 height 10
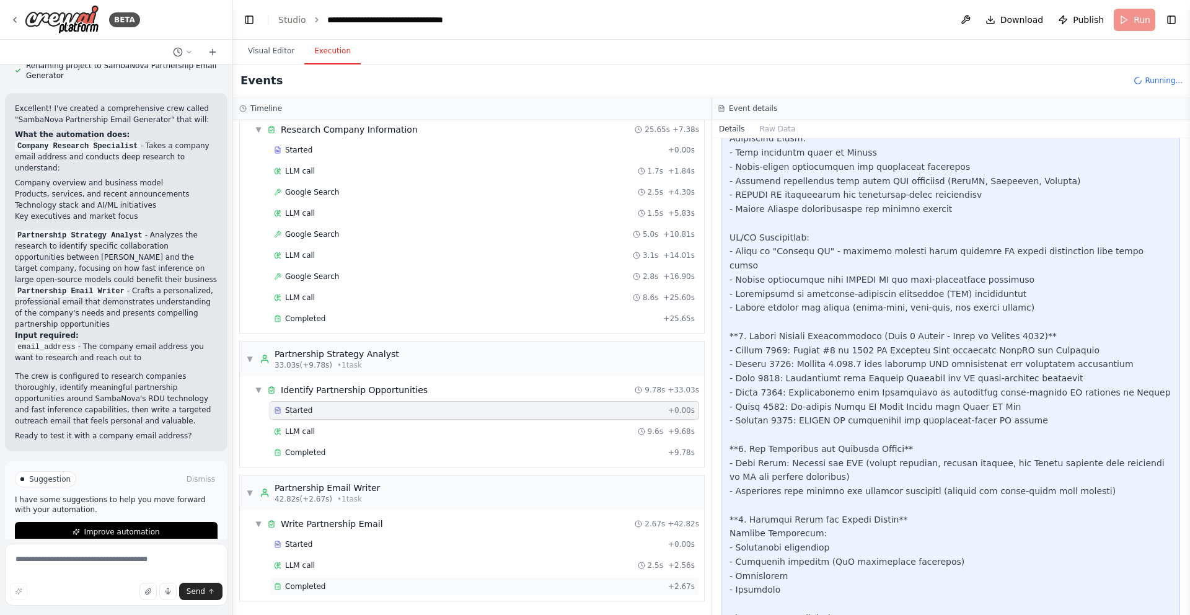
click at [327, 586] on div "Completed" at bounding box center [468, 587] width 389 height 10
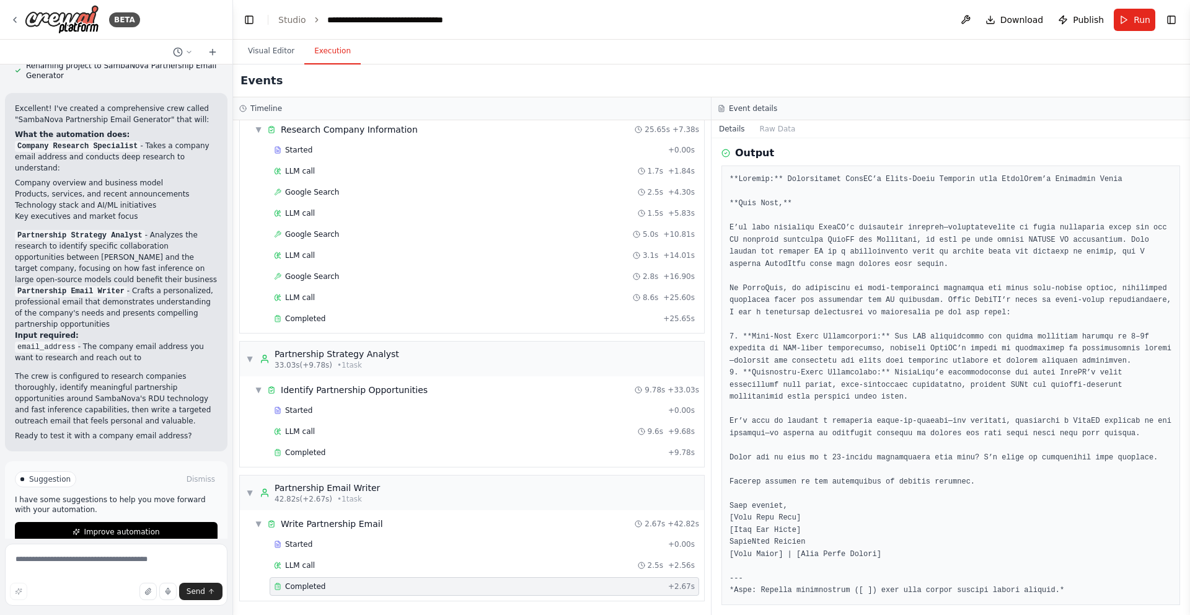
scroll to position [227, 0]
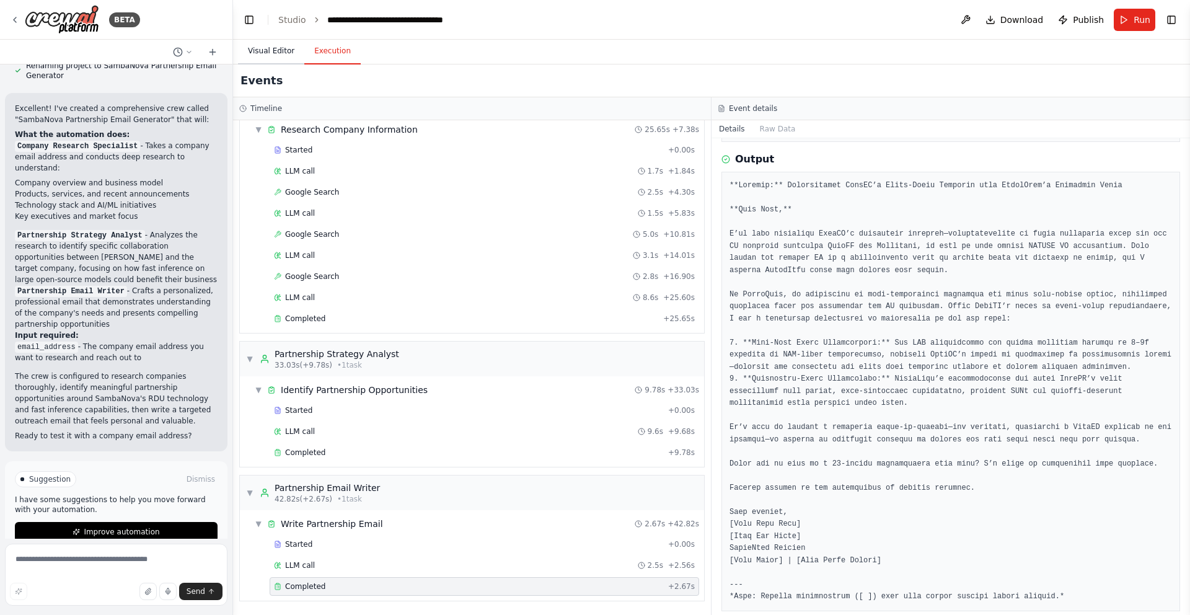
click at [273, 54] on button "Visual Editor" at bounding box center [271, 51] width 66 height 26
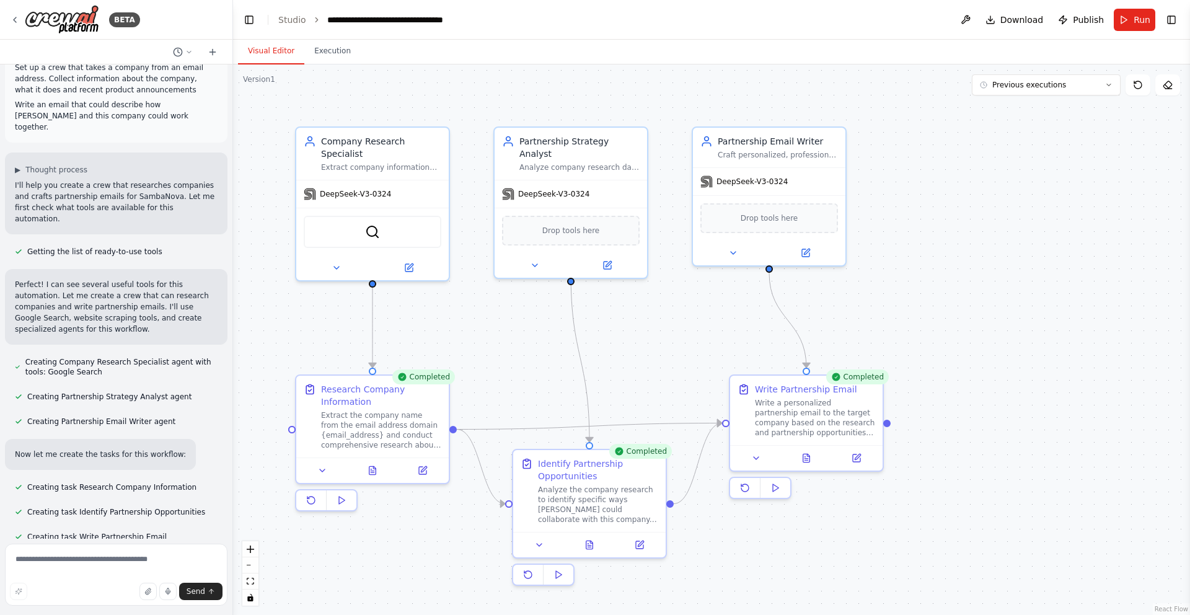
scroll to position [0, 0]
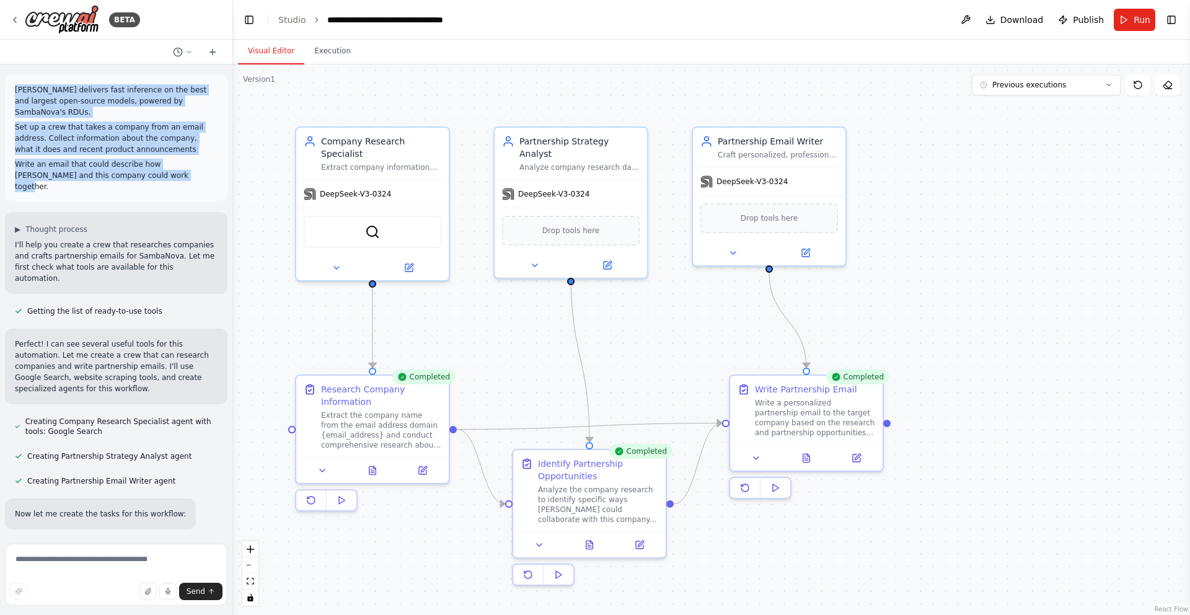
drag, startPoint x: 155, startPoint y: 175, endPoint x: 13, endPoint y: 89, distance: 166.1
click at [13, 89] on div "[PERSON_NAME] delivers fast inference on the best and largest open-source model…" at bounding box center [116, 138] width 223 height 128
copy div "[PERSON_NAME] delivers fast inference on the best and largest open-source model…"
click at [335, 51] on button "Execution" at bounding box center [332, 51] width 56 height 26
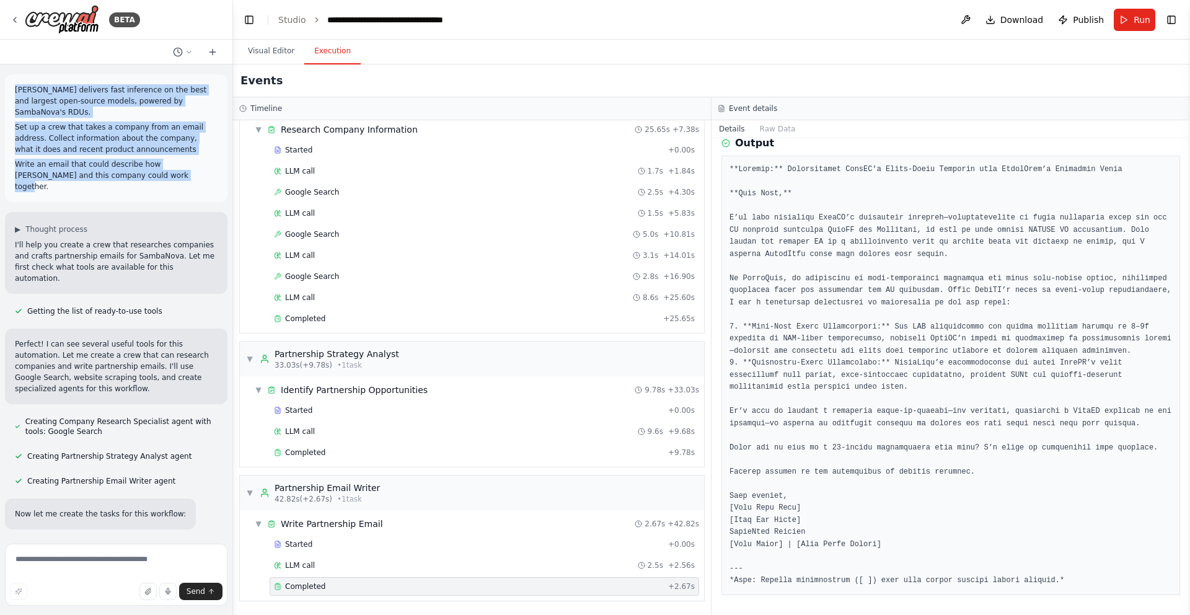
scroll to position [241, 0]
click at [116, 164] on p "Write an email that could describe how [PERSON_NAME] and this company could wor…" at bounding box center [116, 175] width 203 height 33
drag, startPoint x: 163, startPoint y: 177, endPoint x: 14, endPoint y: 88, distance: 173.5
click at [15, 88] on div "[PERSON_NAME] delivers fast inference on the best and largest open-source model…" at bounding box center [116, 138] width 203 height 108
copy div "[PERSON_NAME] delivers fast inference on the best and largest open-source model…"
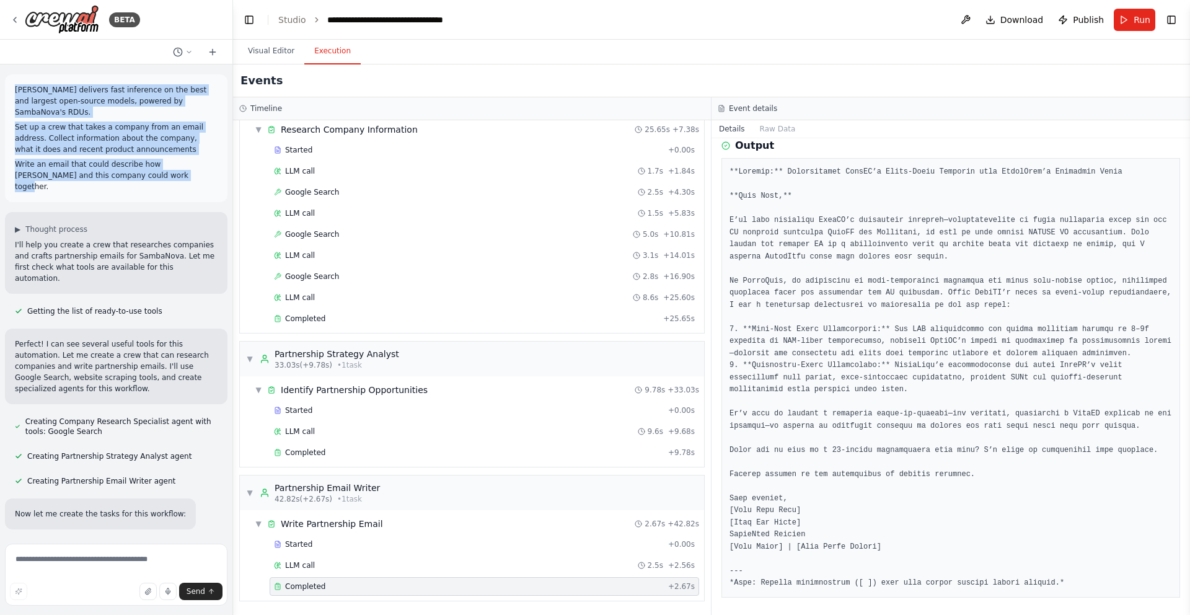
click at [101, 110] on p "[PERSON_NAME] delivers fast inference on the best and largest open-source model…" at bounding box center [116, 100] width 203 height 33
